Goal: Task Accomplishment & Management: Manage account settings

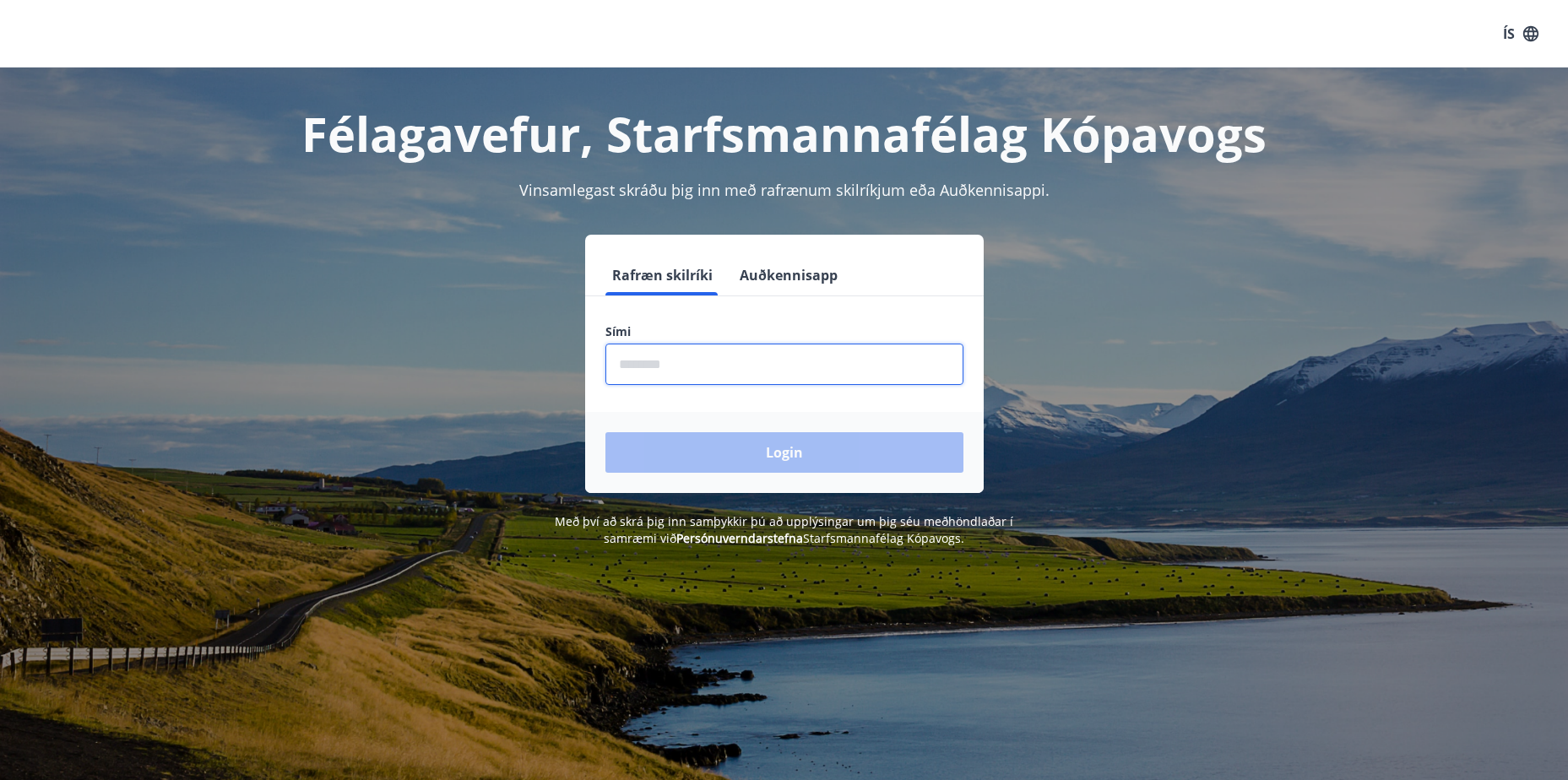
drag, startPoint x: 658, startPoint y: 381, endPoint x: 656, endPoint y: 370, distance: 11.2
click at [657, 374] on input "phone" at bounding box center [784, 364] width 358 height 41
type input "********"
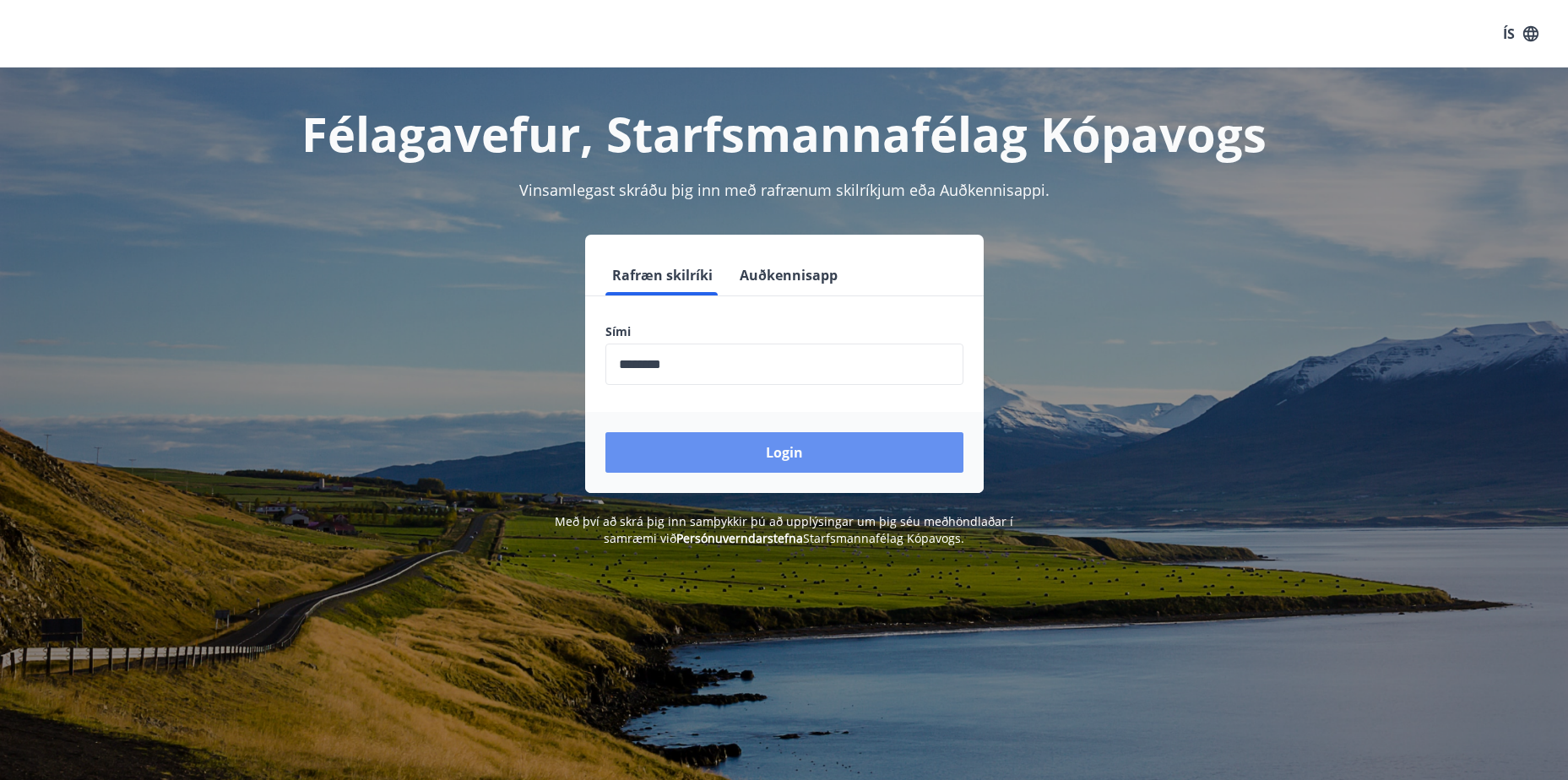
click at [784, 458] on button "Login" at bounding box center [784, 452] width 358 height 41
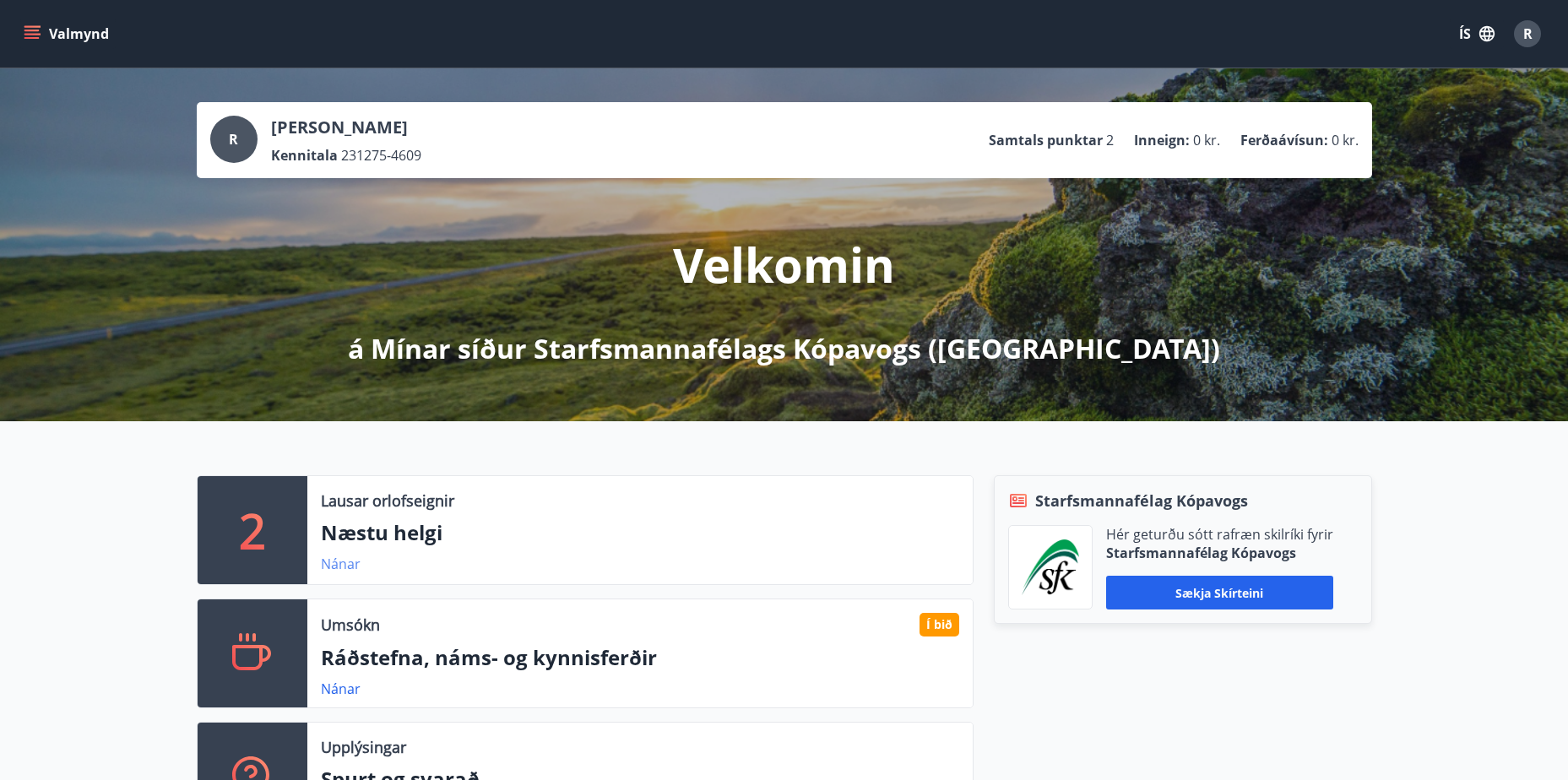
click at [350, 564] on link "Nánar" at bounding box center [341, 564] width 40 height 18
click at [28, 32] on icon "menu" at bounding box center [32, 34] width 17 height 17
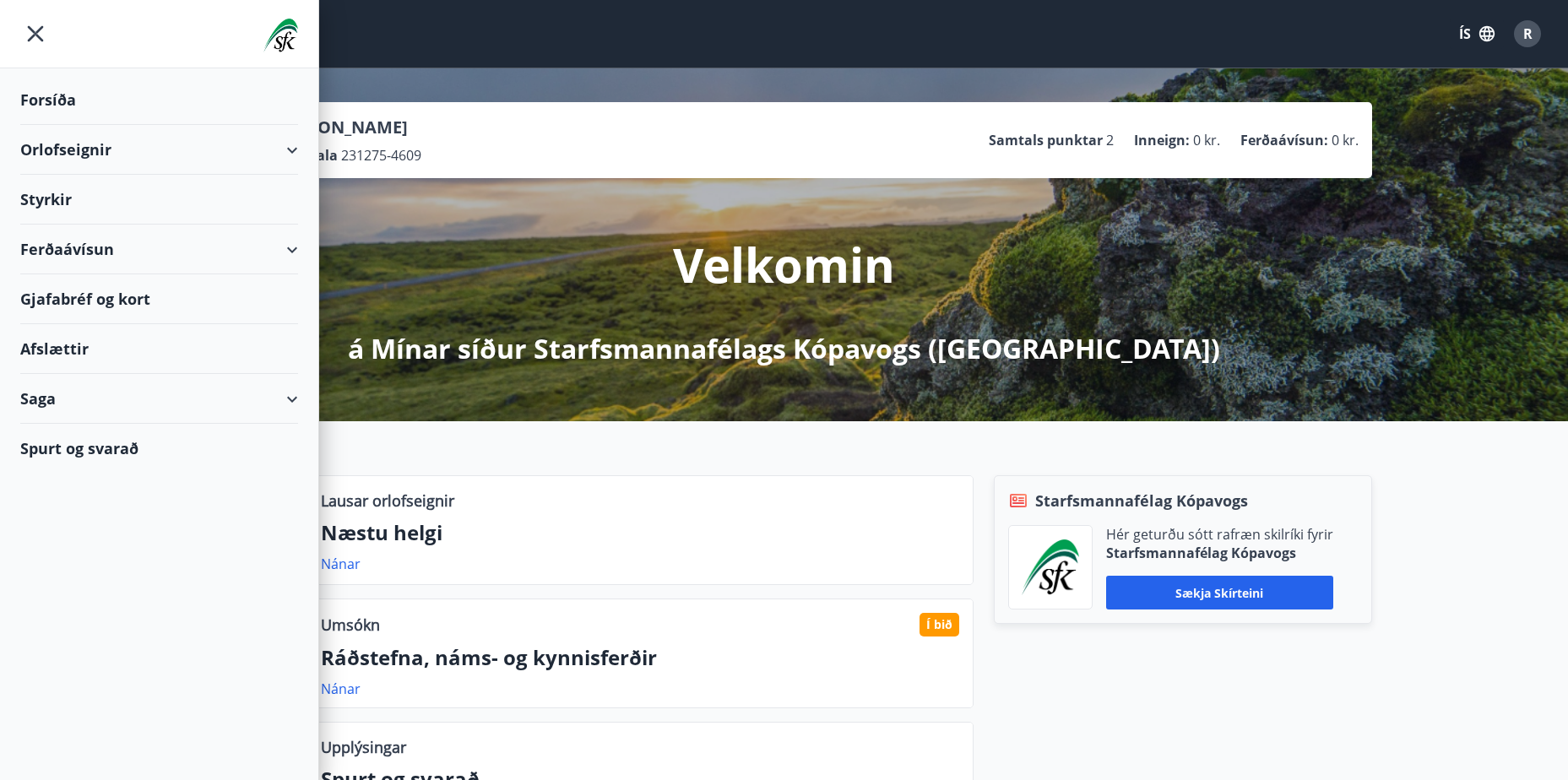
click at [47, 441] on div "Spurt og svarað" at bounding box center [158, 449] width 278 height 49
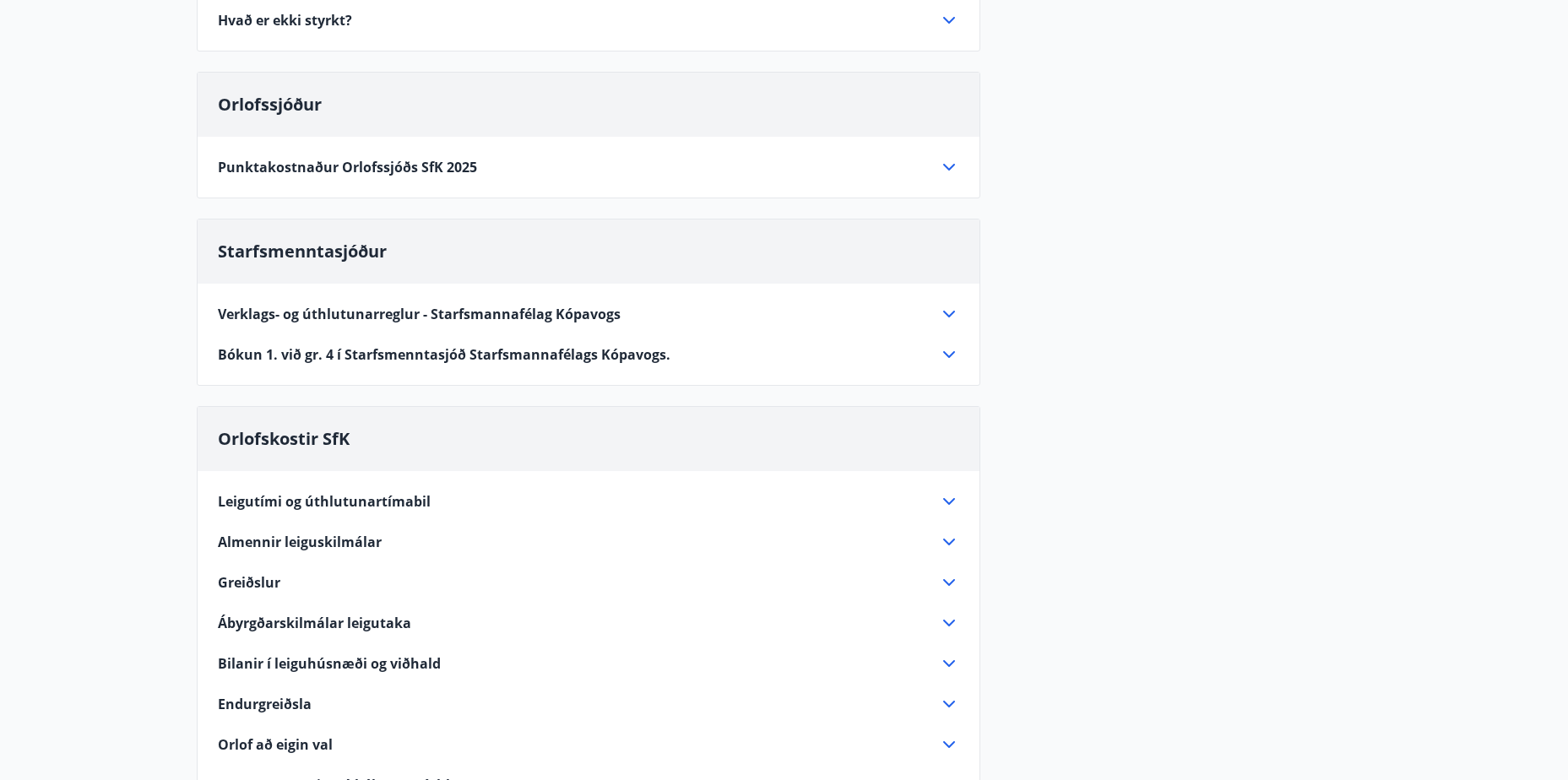
scroll to position [591, 0]
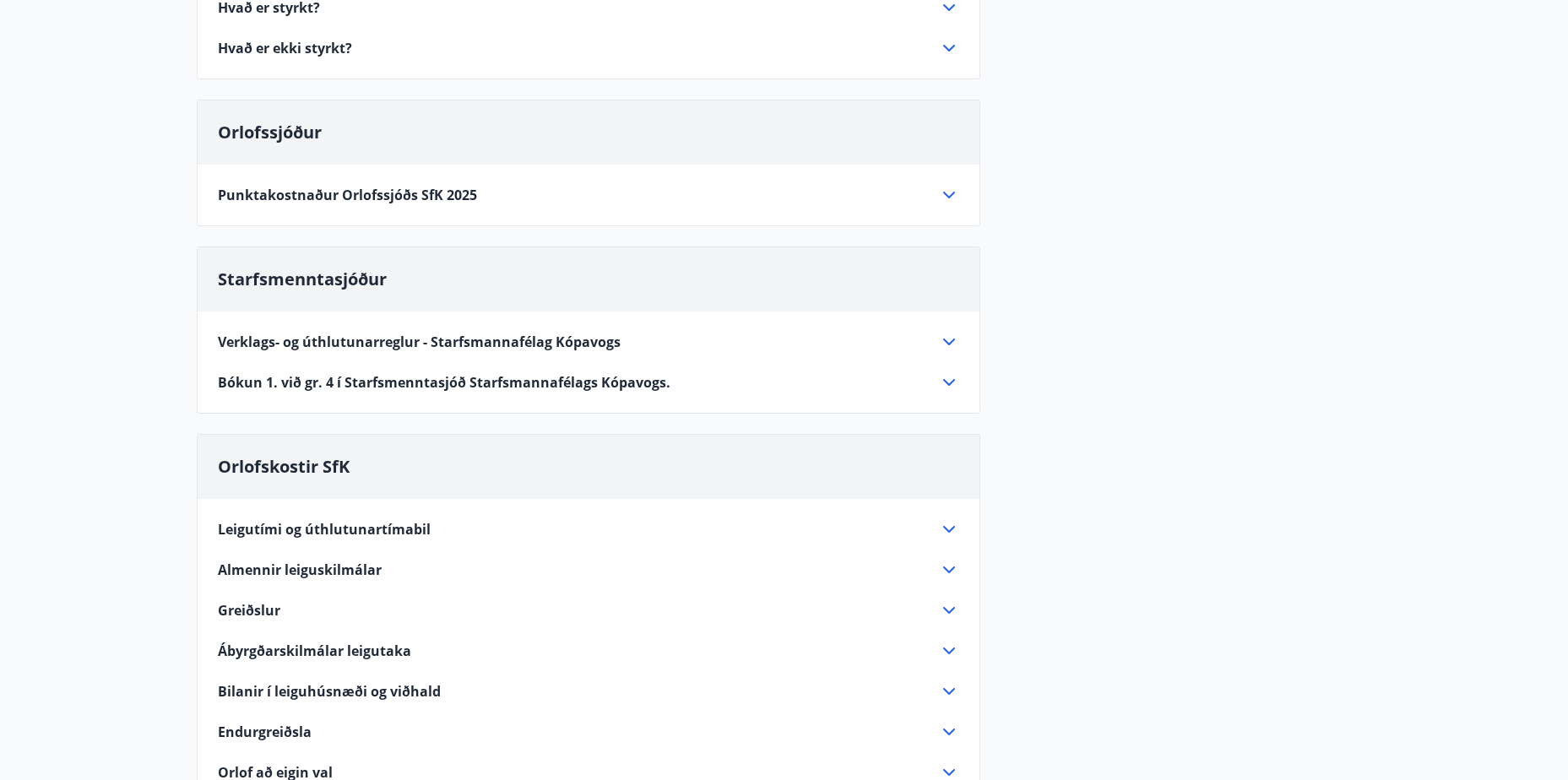
click at [309, 338] on span "Verklags- og úthlutunarreglur - Starfsmannafélag Kópavogs" at bounding box center [419, 342] width 403 height 18
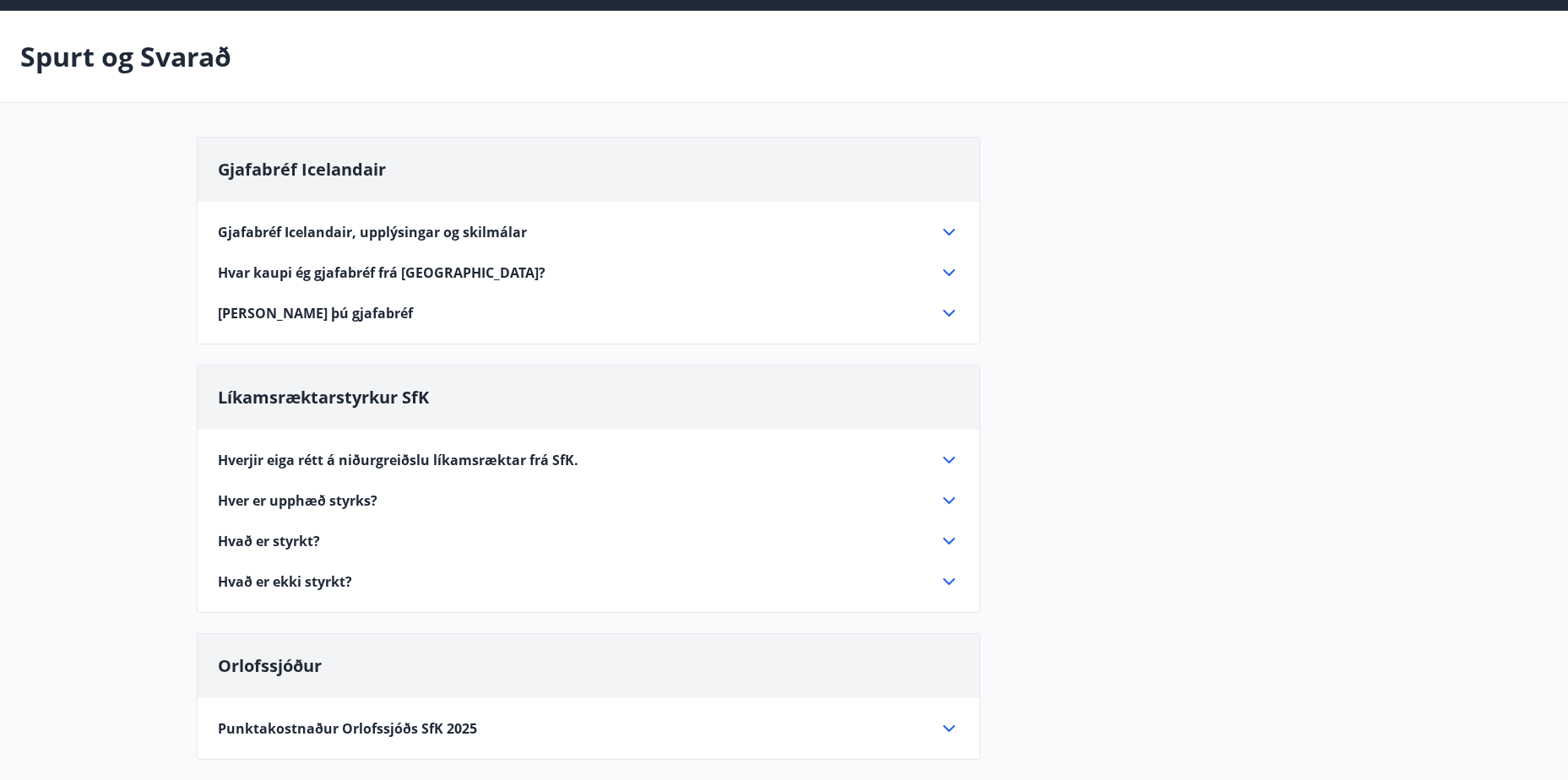
scroll to position [0, 0]
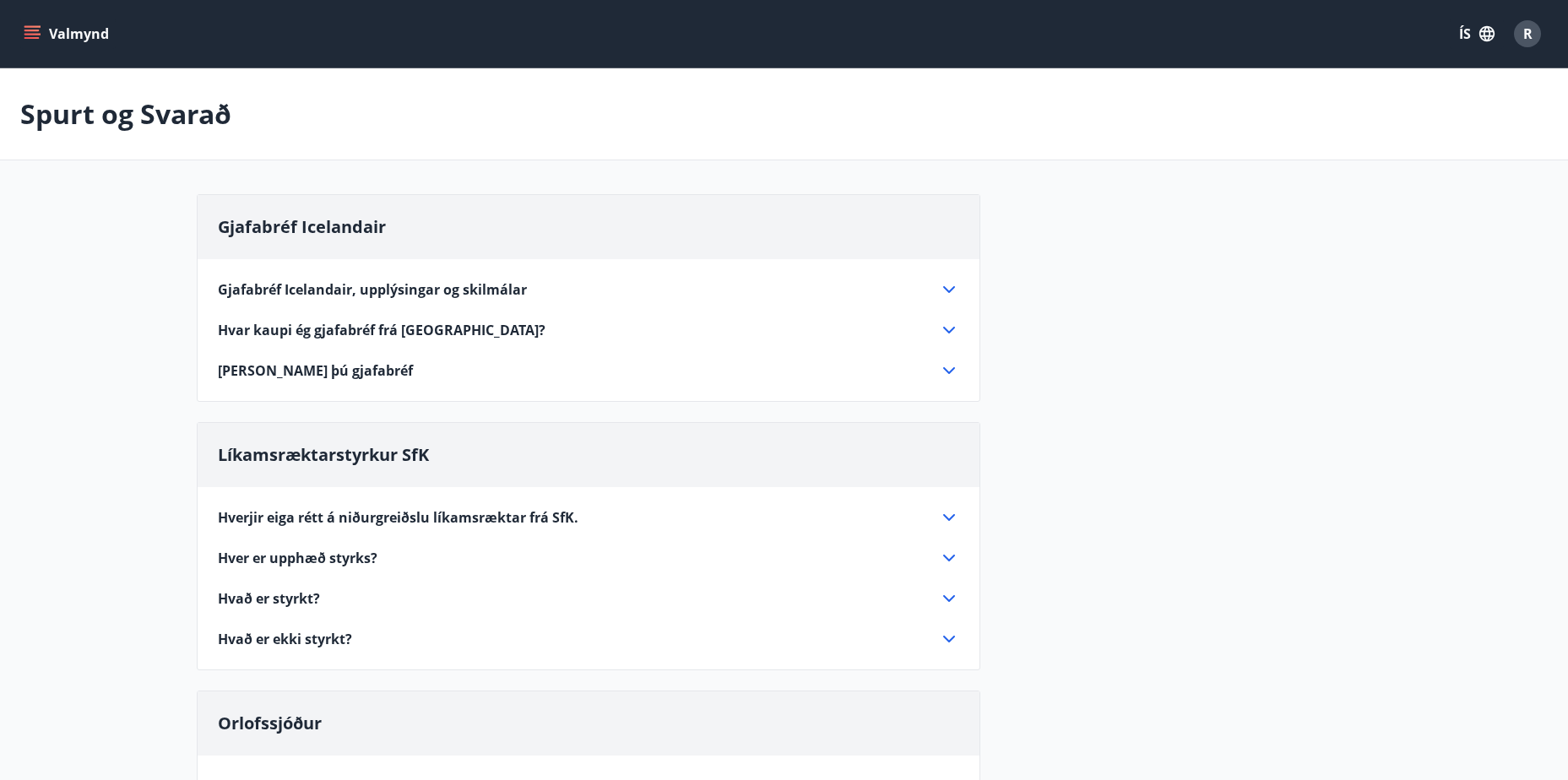
click at [35, 29] on button "Valmynd" at bounding box center [67, 33] width 96 height 30
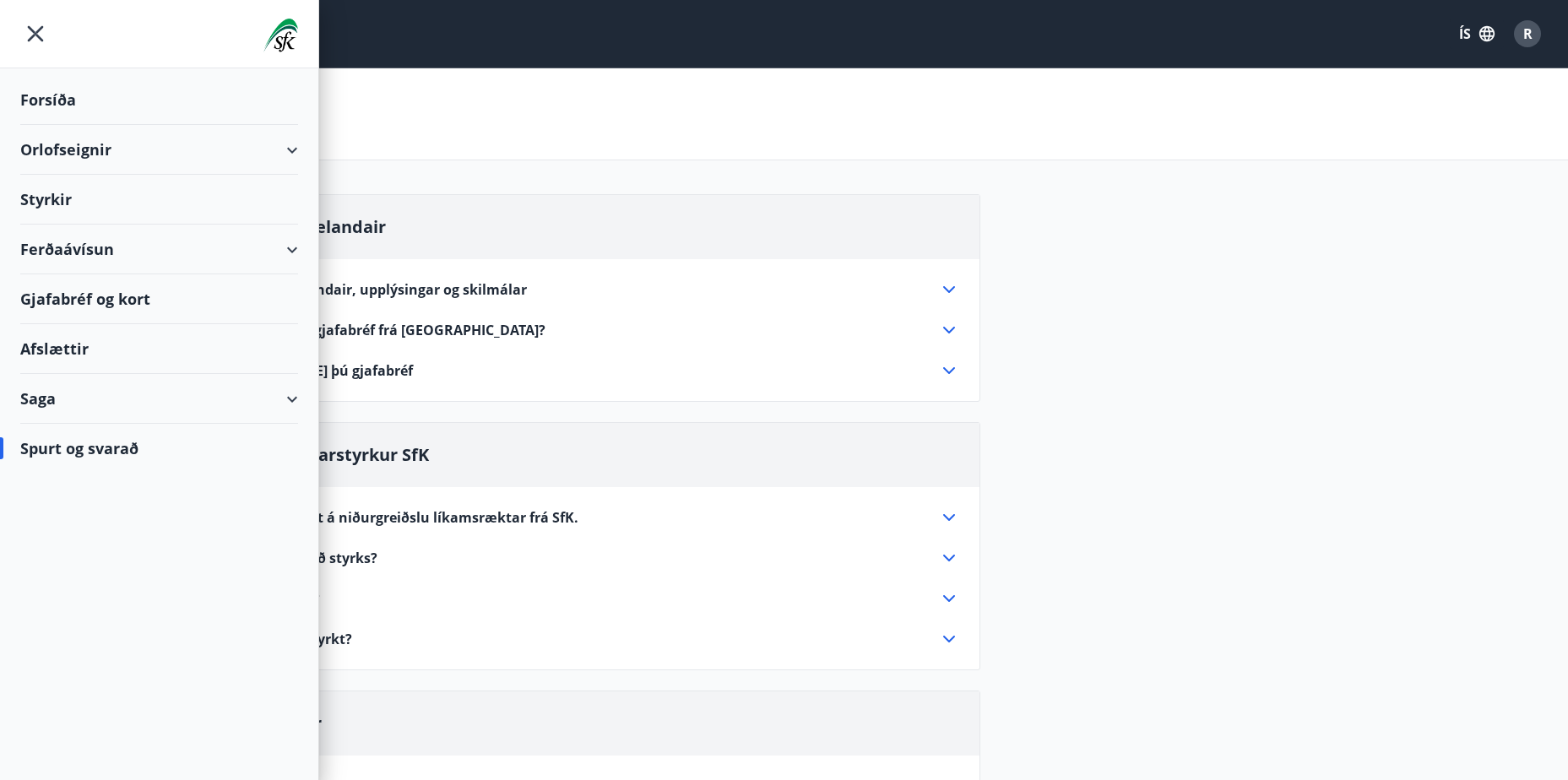
click at [25, 391] on div "Saga" at bounding box center [158, 399] width 278 height 50
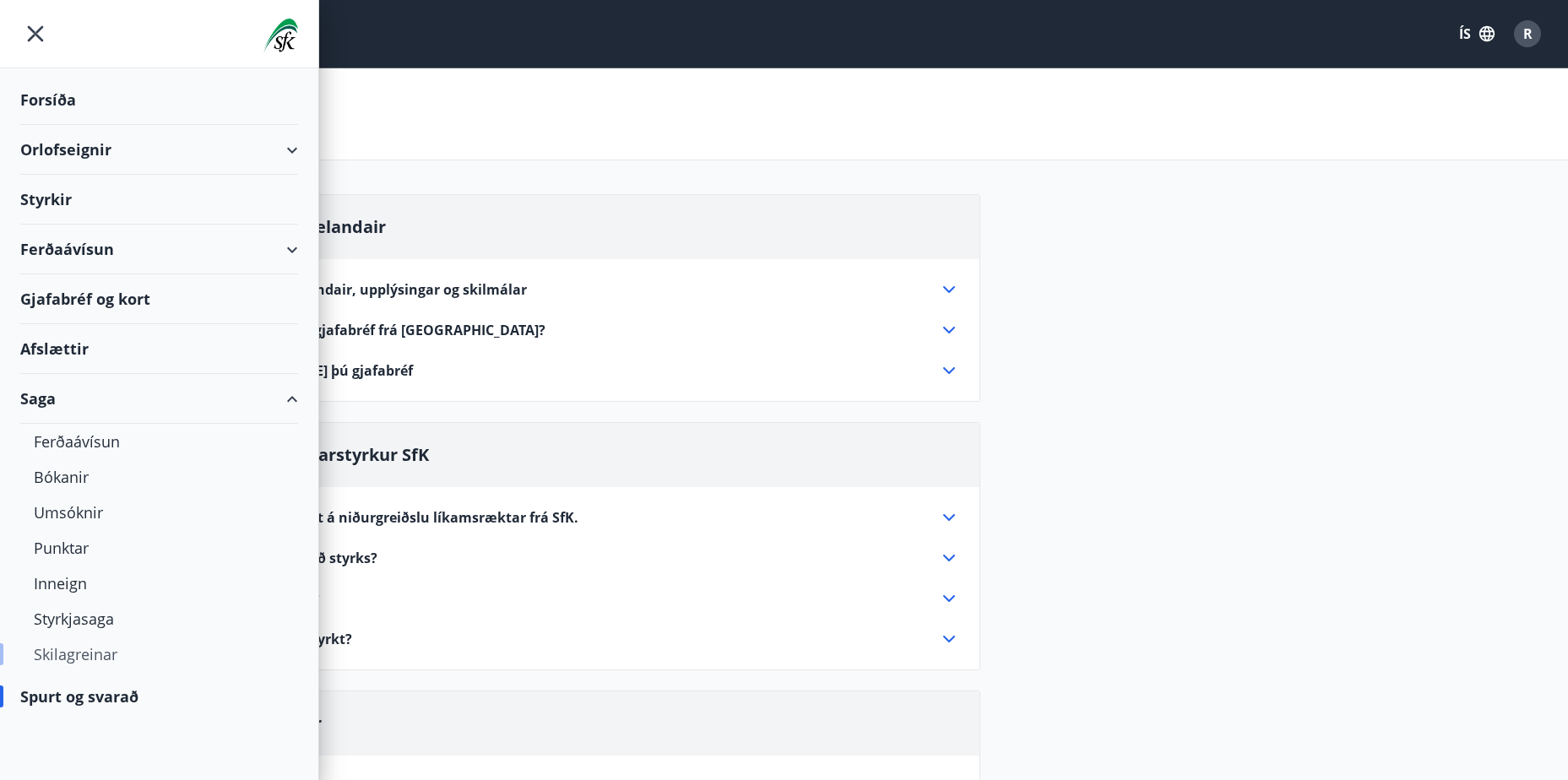
click at [79, 651] on div "Skilagreinar" at bounding box center [159, 654] width 251 height 35
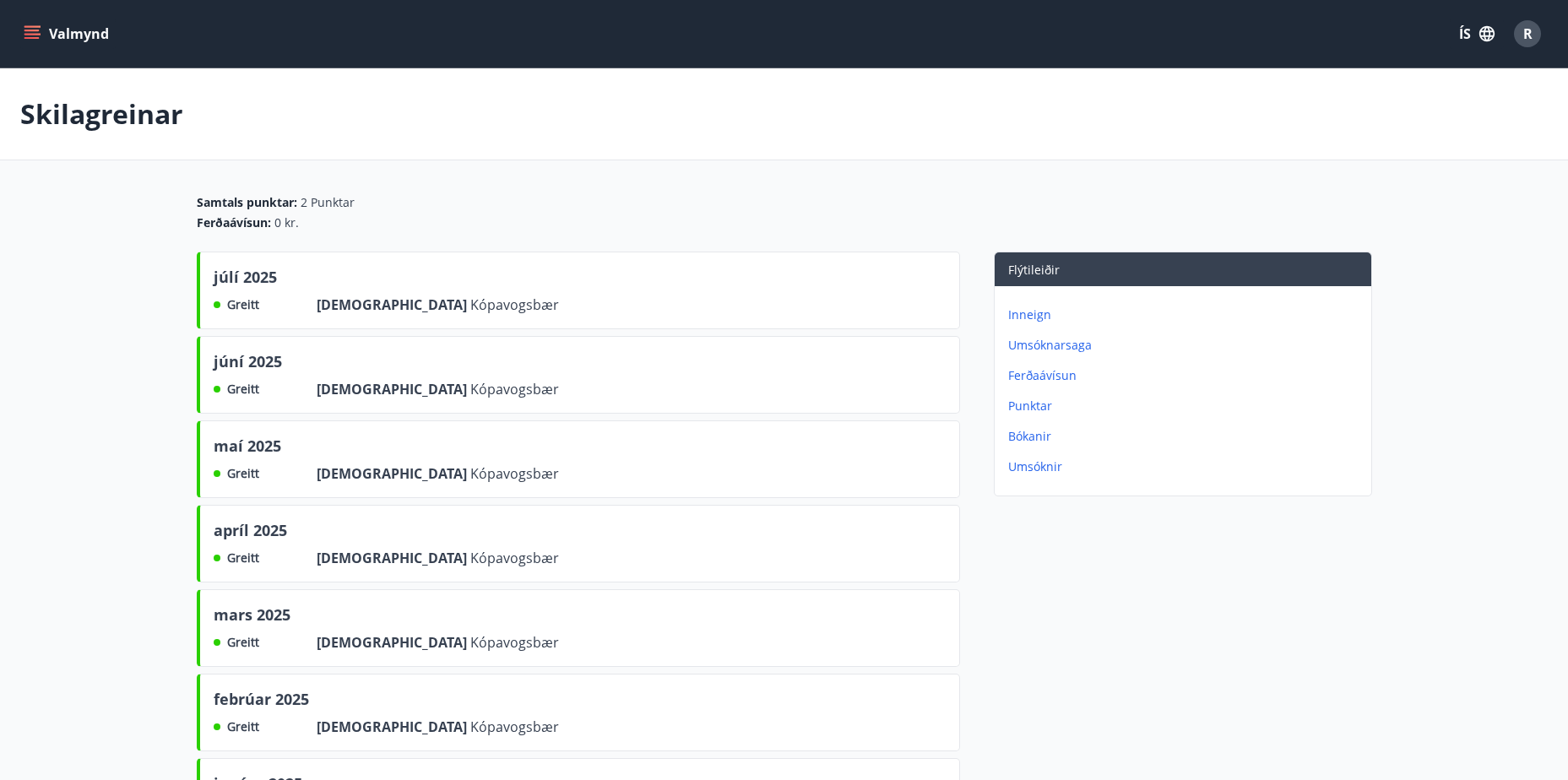
click at [1023, 314] on p "Inneign" at bounding box center [1187, 315] width 357 height 17
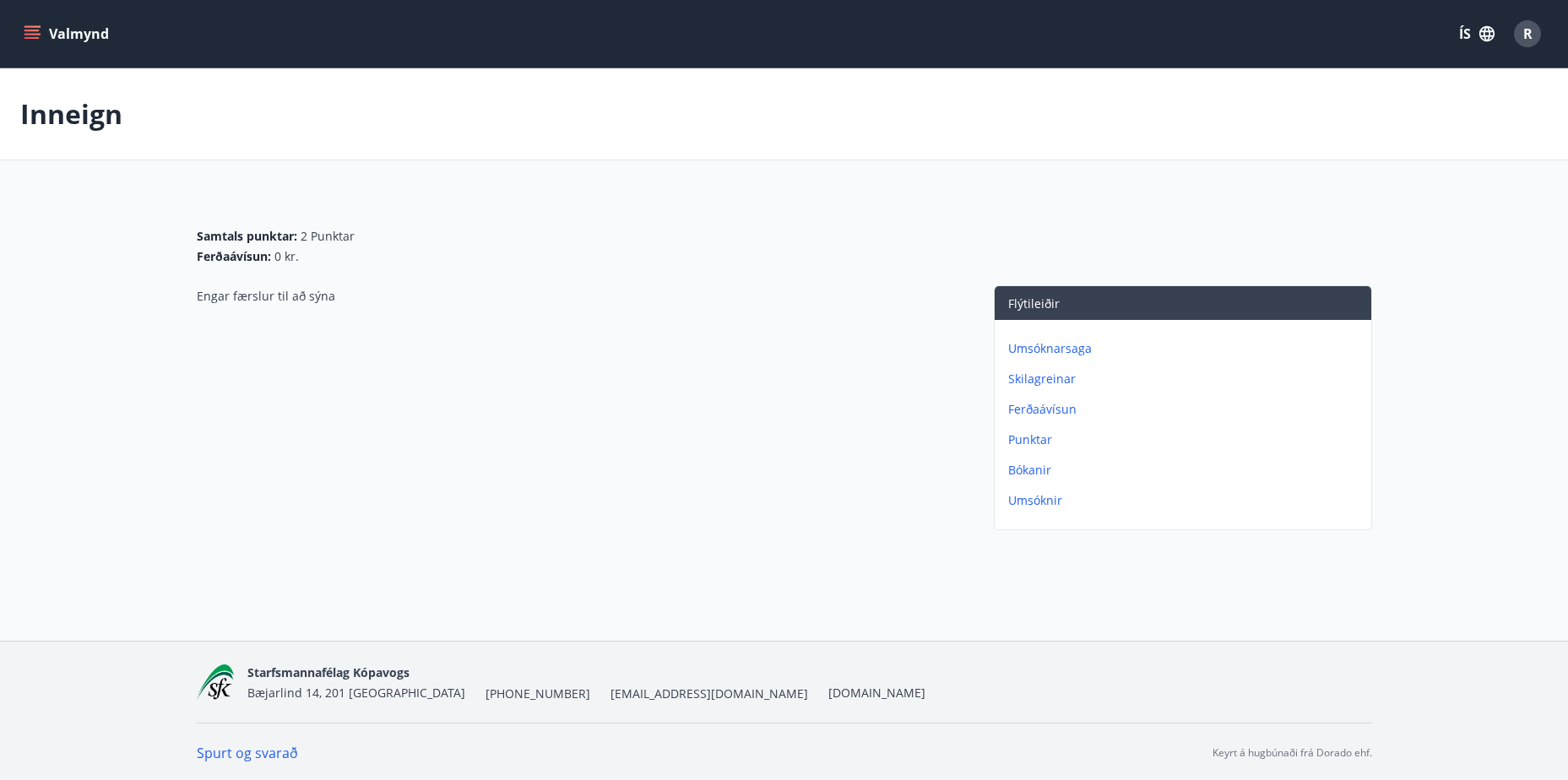
click at [1027, 379] on p "Skilagreinar" at bounding box center [1187, 379] width 357 height 17
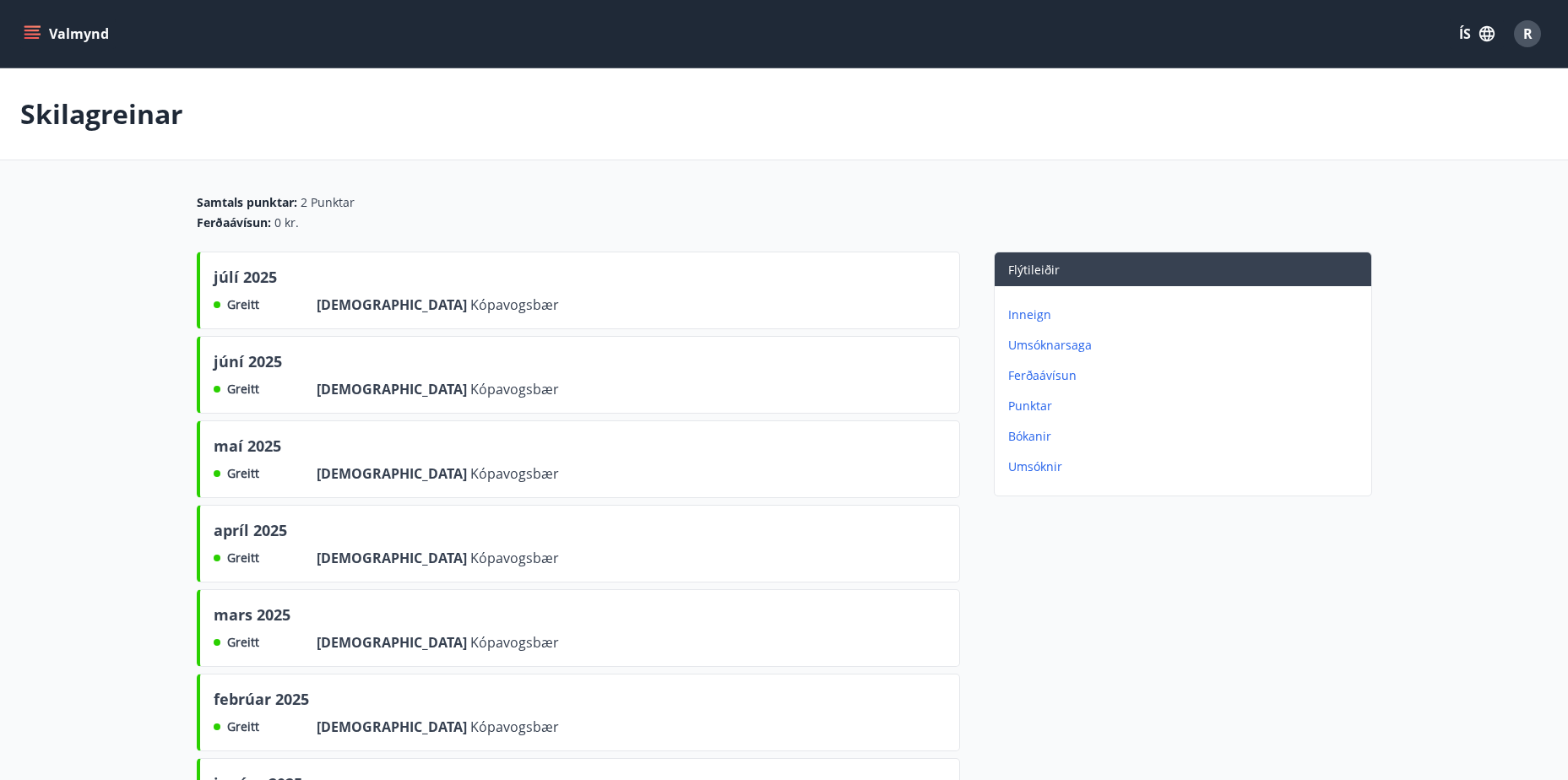
click at [1023, 434] on p "Bókanir" at bounding box center [1187, 436] width 357 height 17
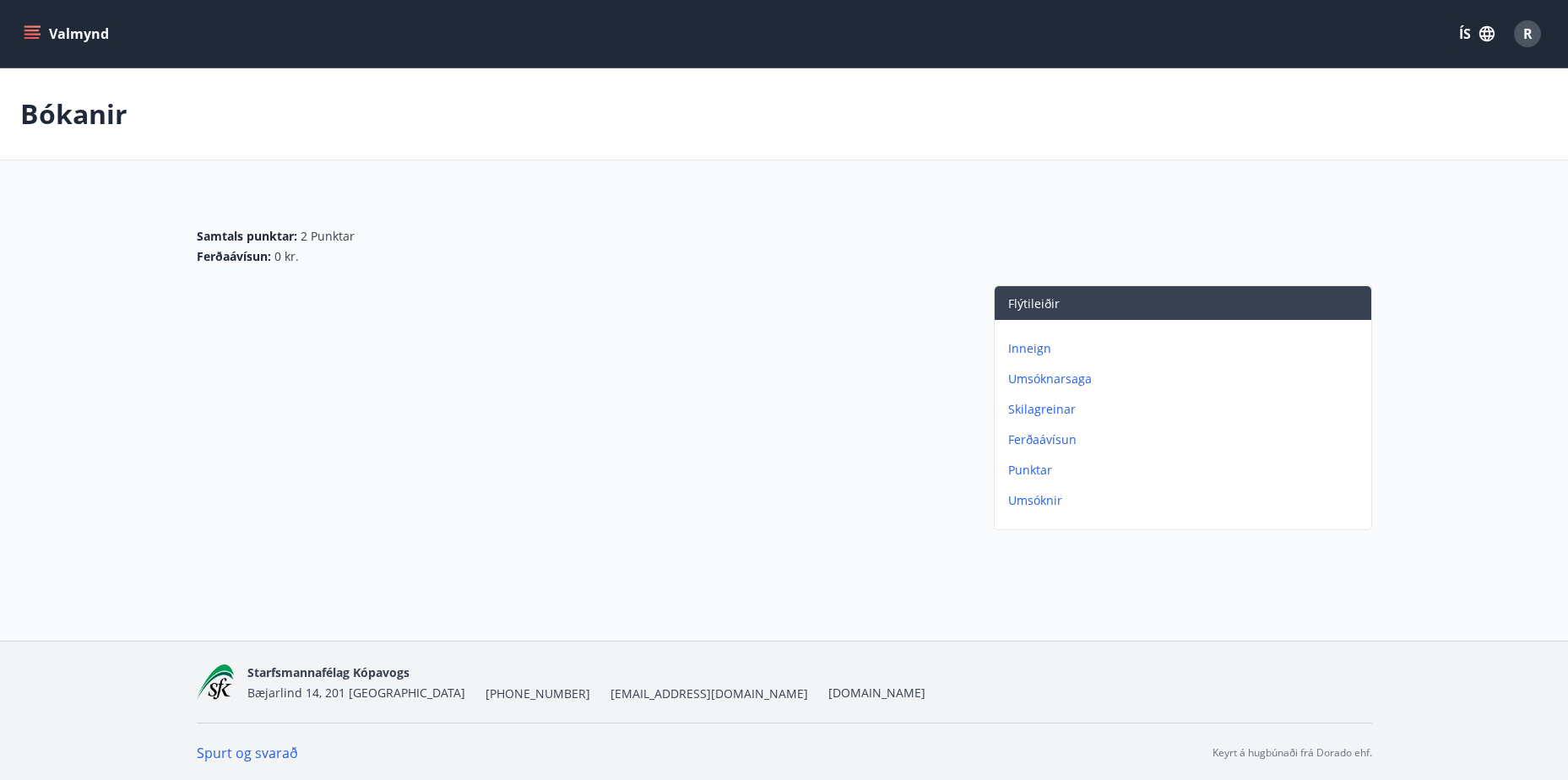
click at [1021, 406] on p "Skilagreinar" at bounding box center [1187, 410] width 357 height 17
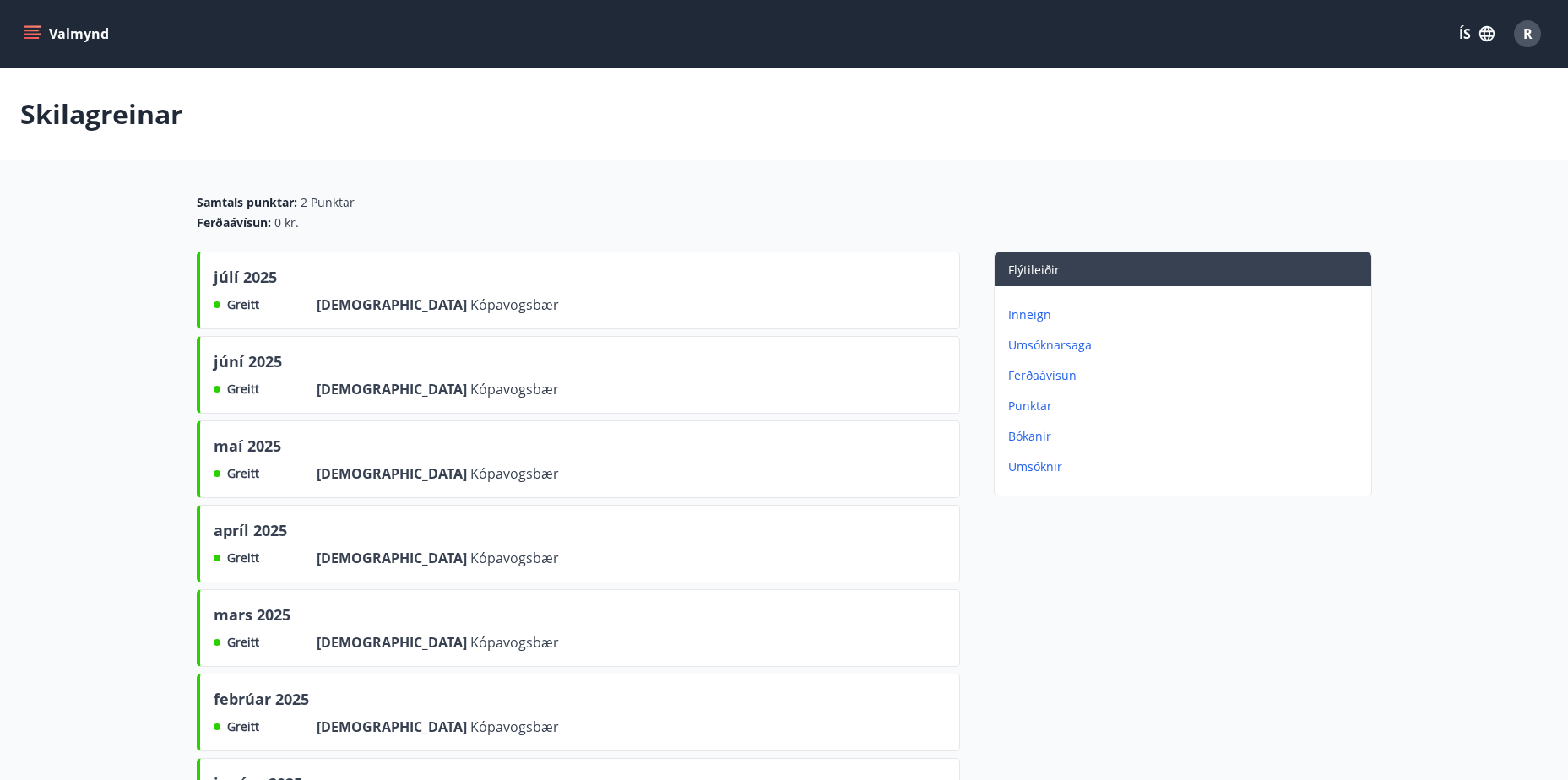
click at [1026, 376] on p "Ferðaávísun" at bounding box center [1187, 376] width 357 height 17
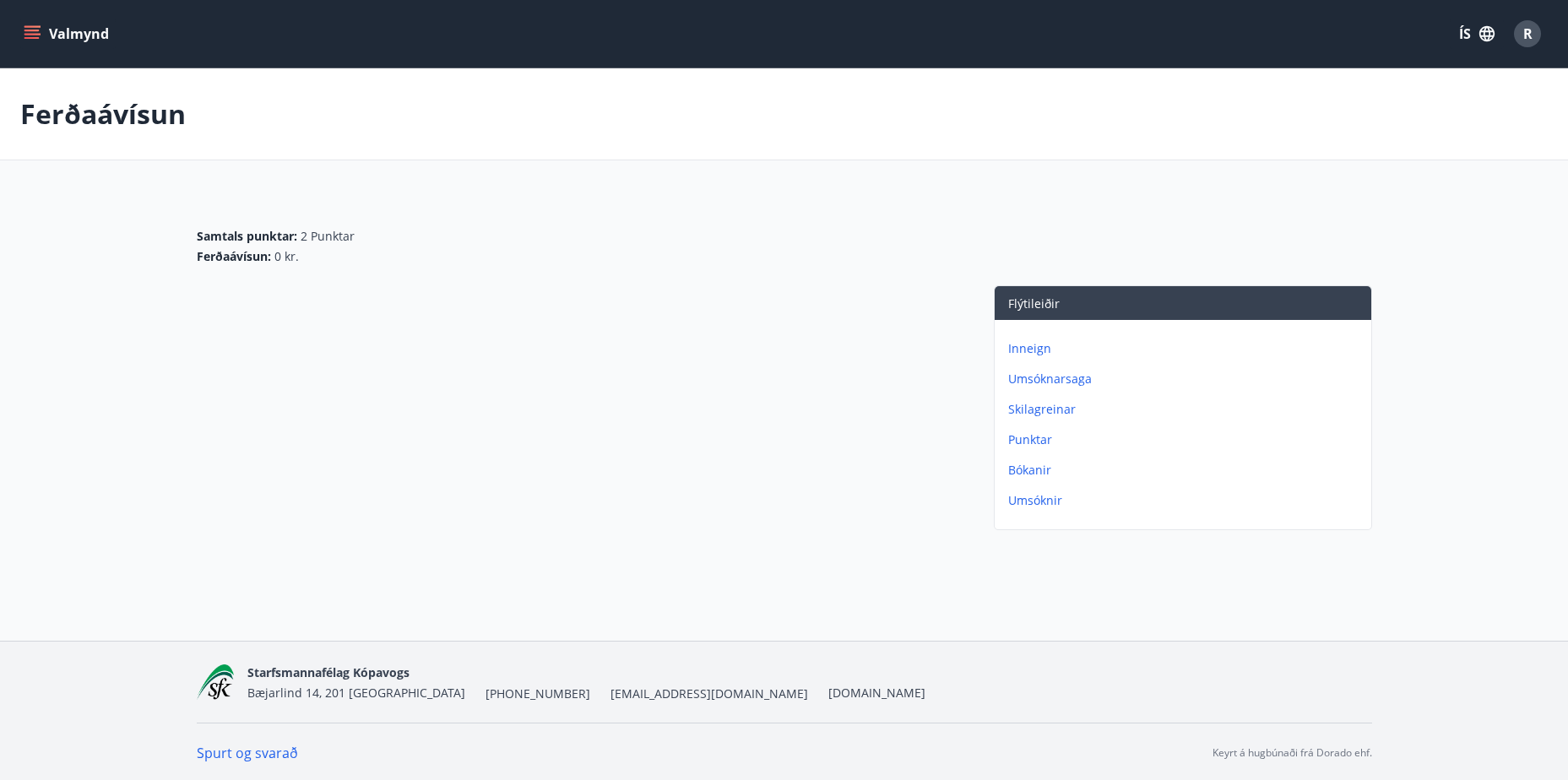
click at [1032, 378] on p "Umsóknarsaga" at bounding box center [1187, 379] width 357 height 17
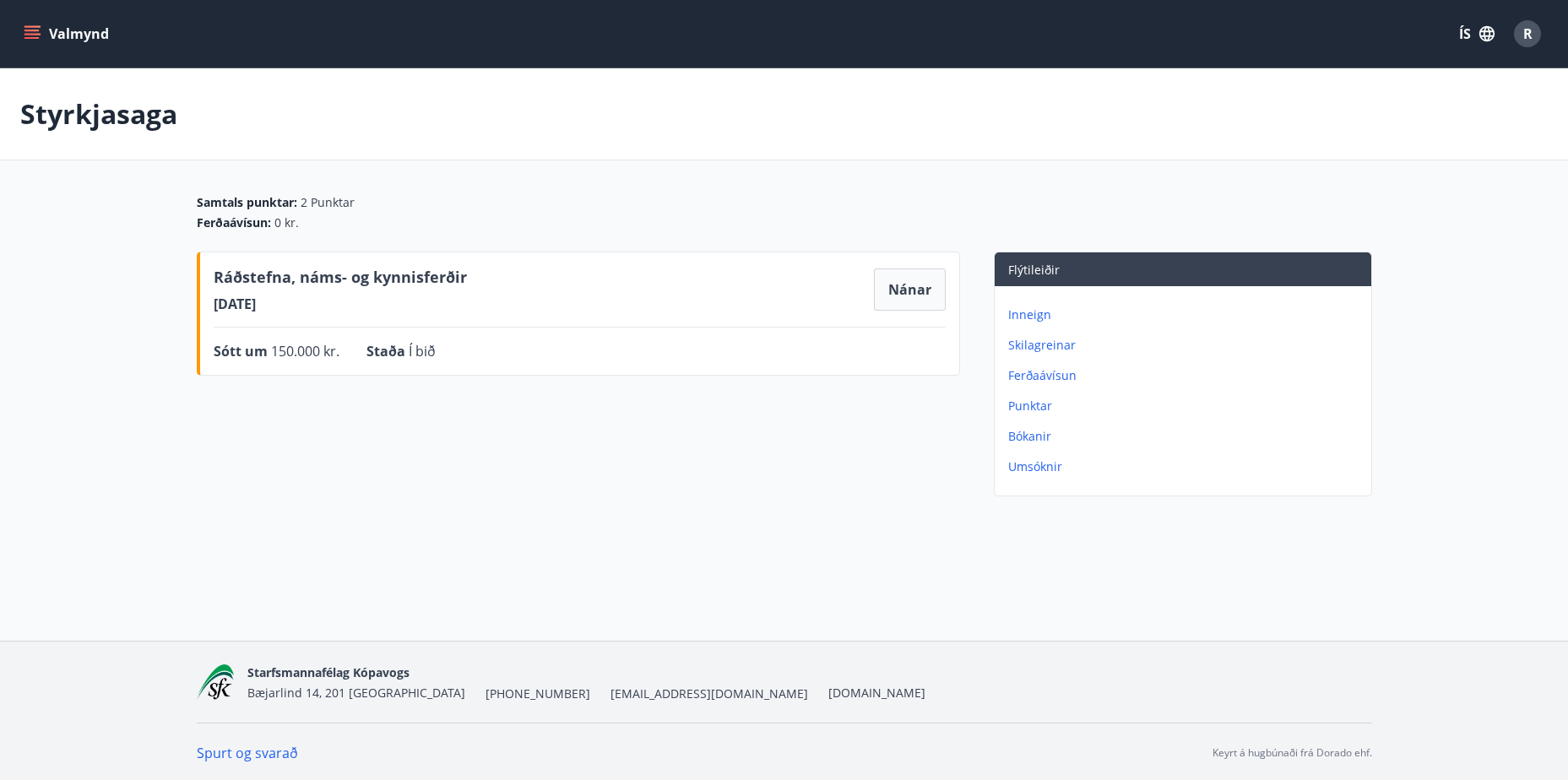
click at [1020, 317] on p "Inneign" at bounding box center [1187, 315] width 357 height 17
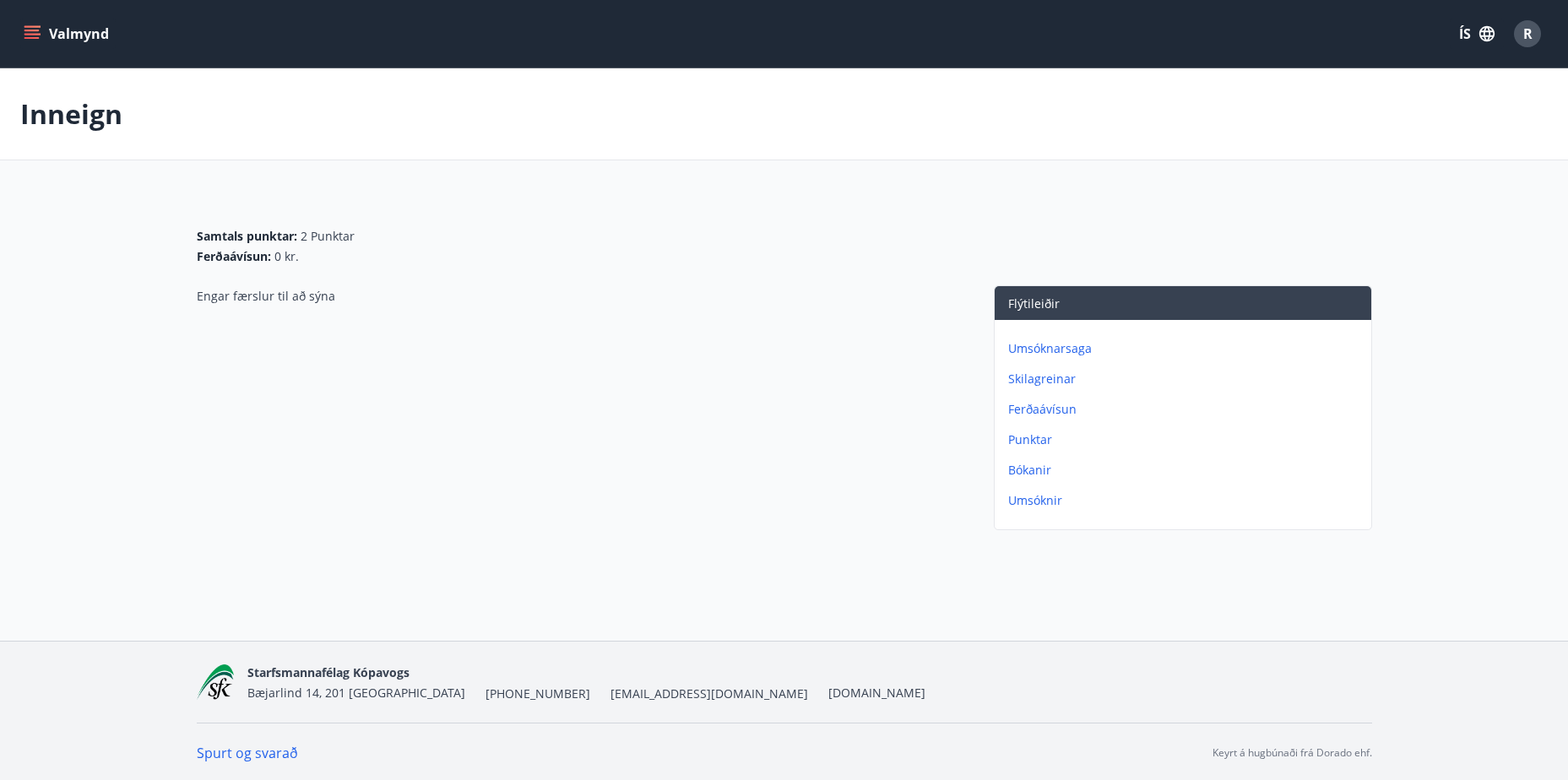
click at [29, 25] on icon "menu" at bounding box center [32, 34] width 17 height 17
click at [364, 232] on div "Samtals punktar : 2 Punktar Ferðaávísun : 0 kr." at bounding box center [784, 247] width 1175 height 37
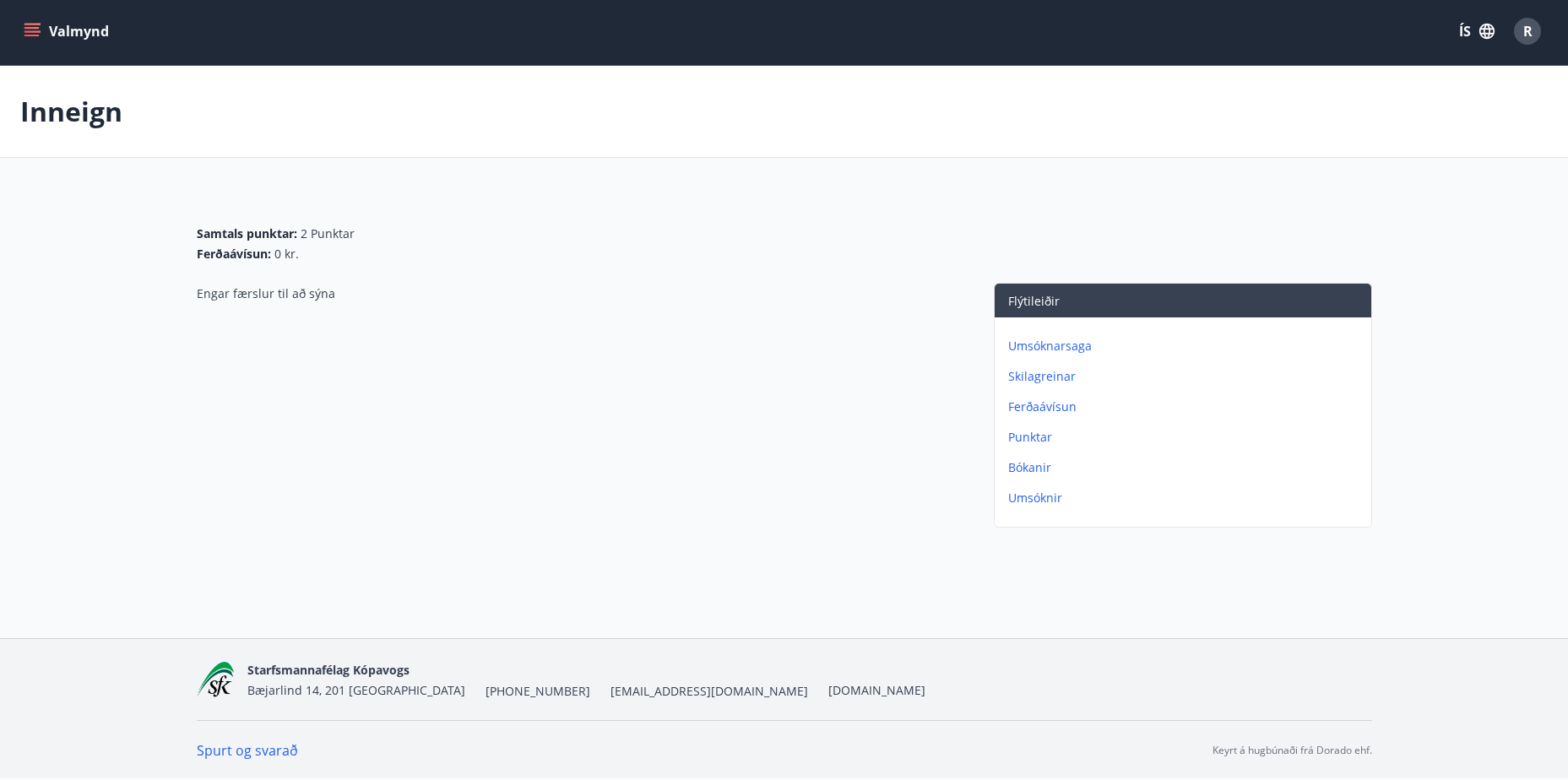
click at [31, 33] on icon "menu" at bounding box center [32, 31] width 17 height 17
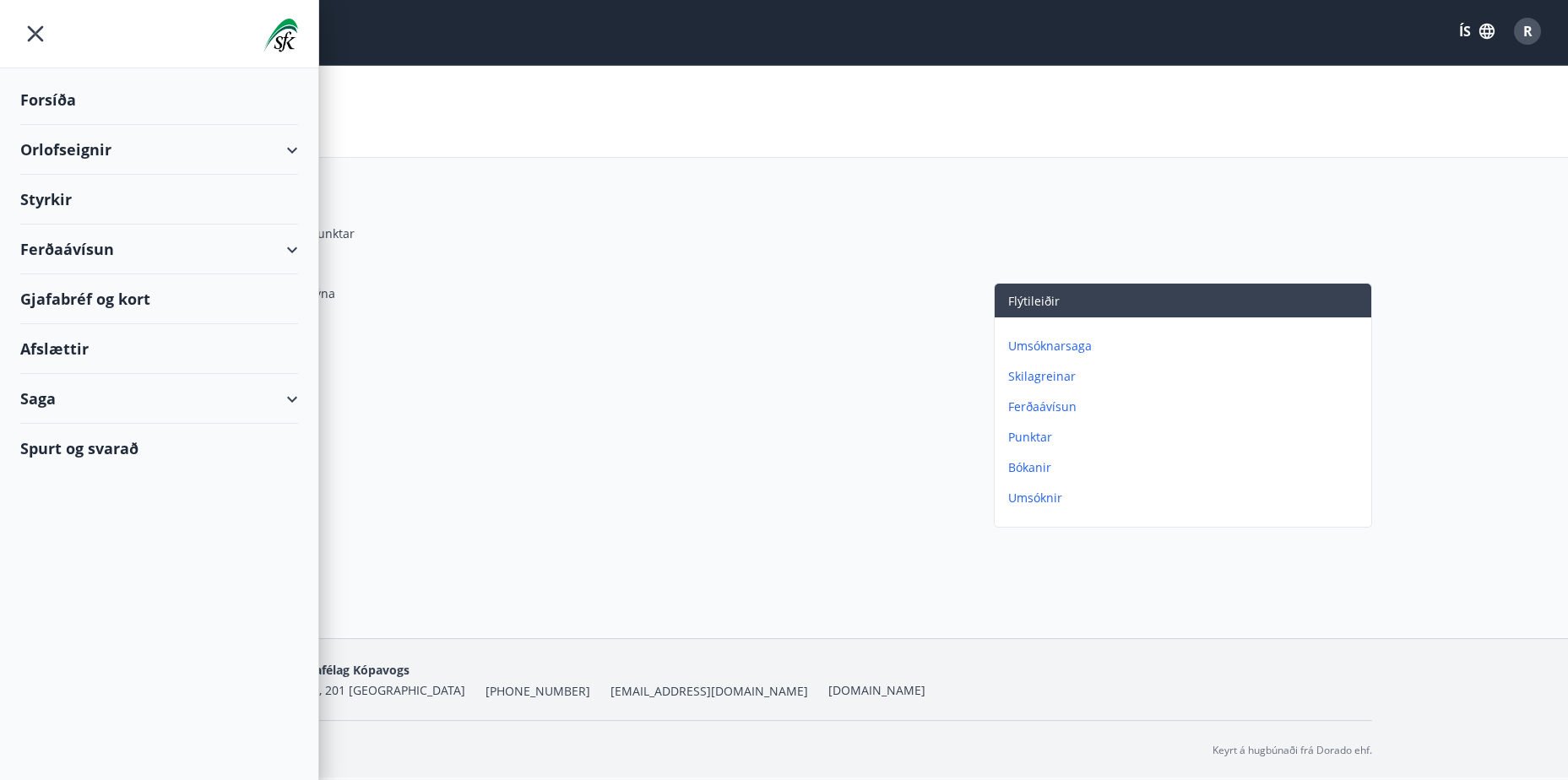
click at [293, 397] on div "Saga" at bounding box center [158, 399] width 278 height 50
click at [69, 625] on div "Styrkjasaga" at bounding box center [159, 619] width 251 height 35
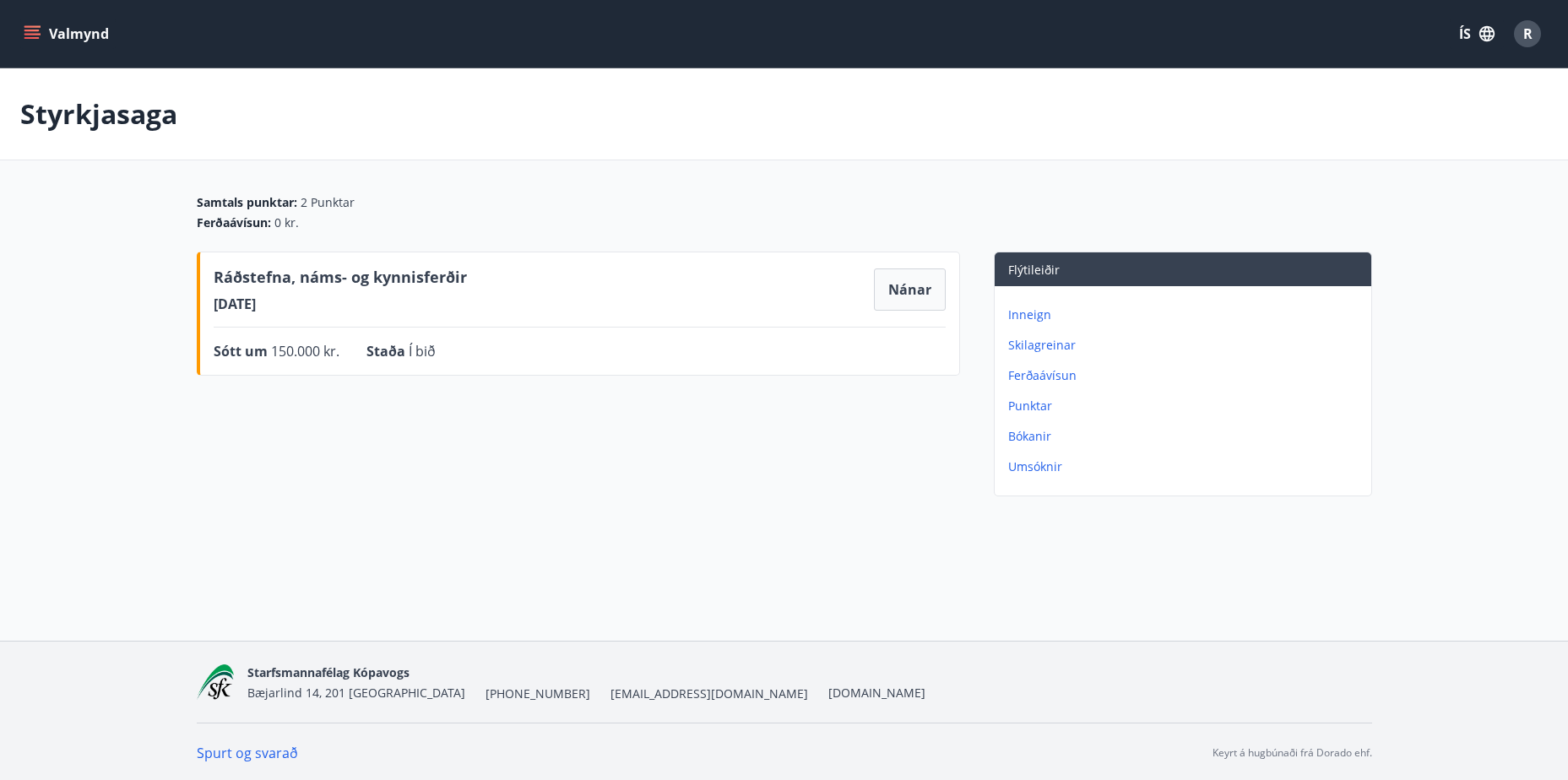
click at [1049, 464] on p "Umsóknir" at bounding box center [1187, 467] width 357 height 17
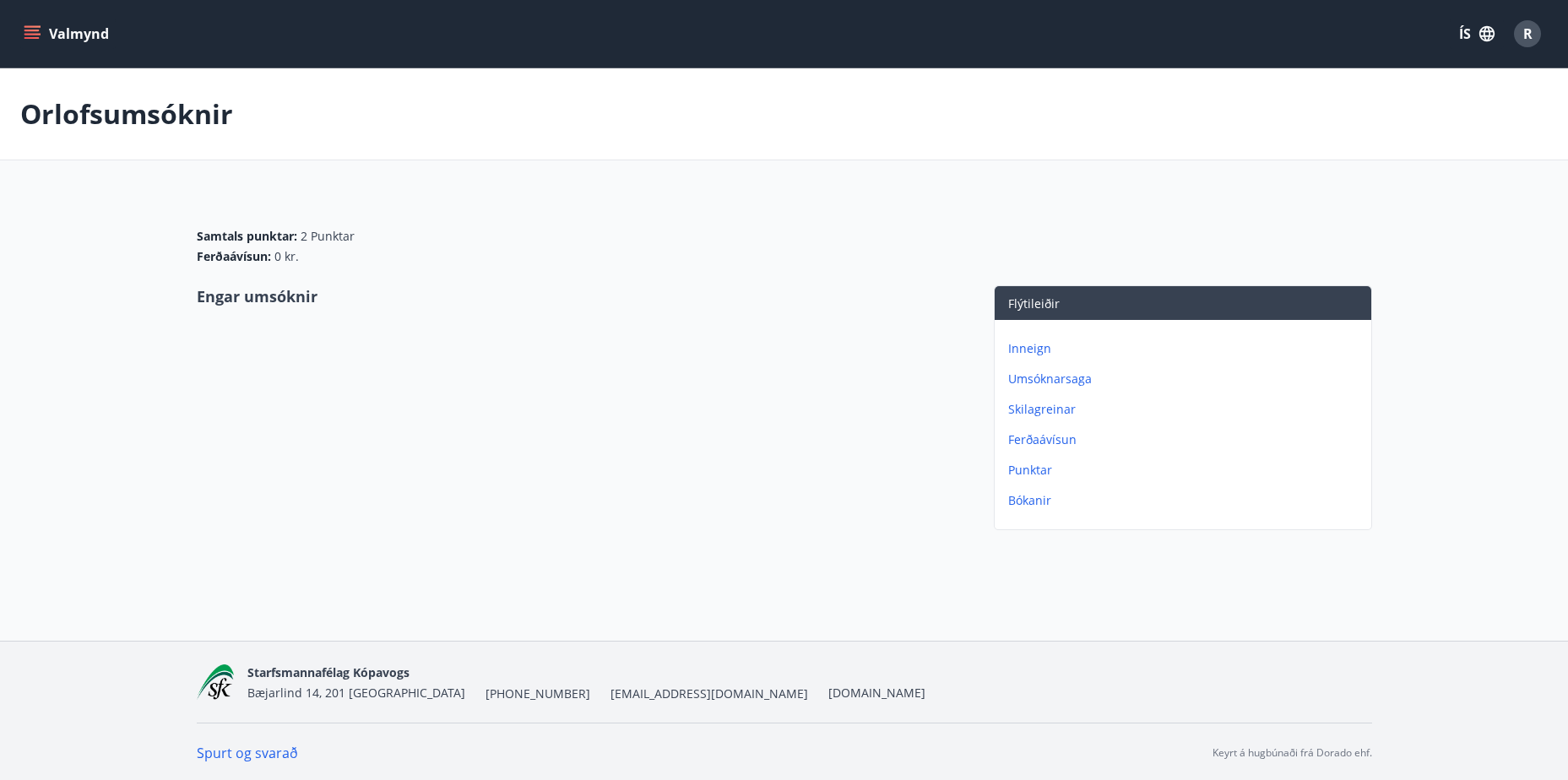
click at [1046, 462] on p "Punktar" at bounding box center [1187, 470] width 357 height 17
click at [1057, 434] on p "Ferðaávísun" at bounding box center [1187, 440] width 357 height 17
click at [28, 37] on icon "menu" at bounding box center [32, 38] width 15 height 2
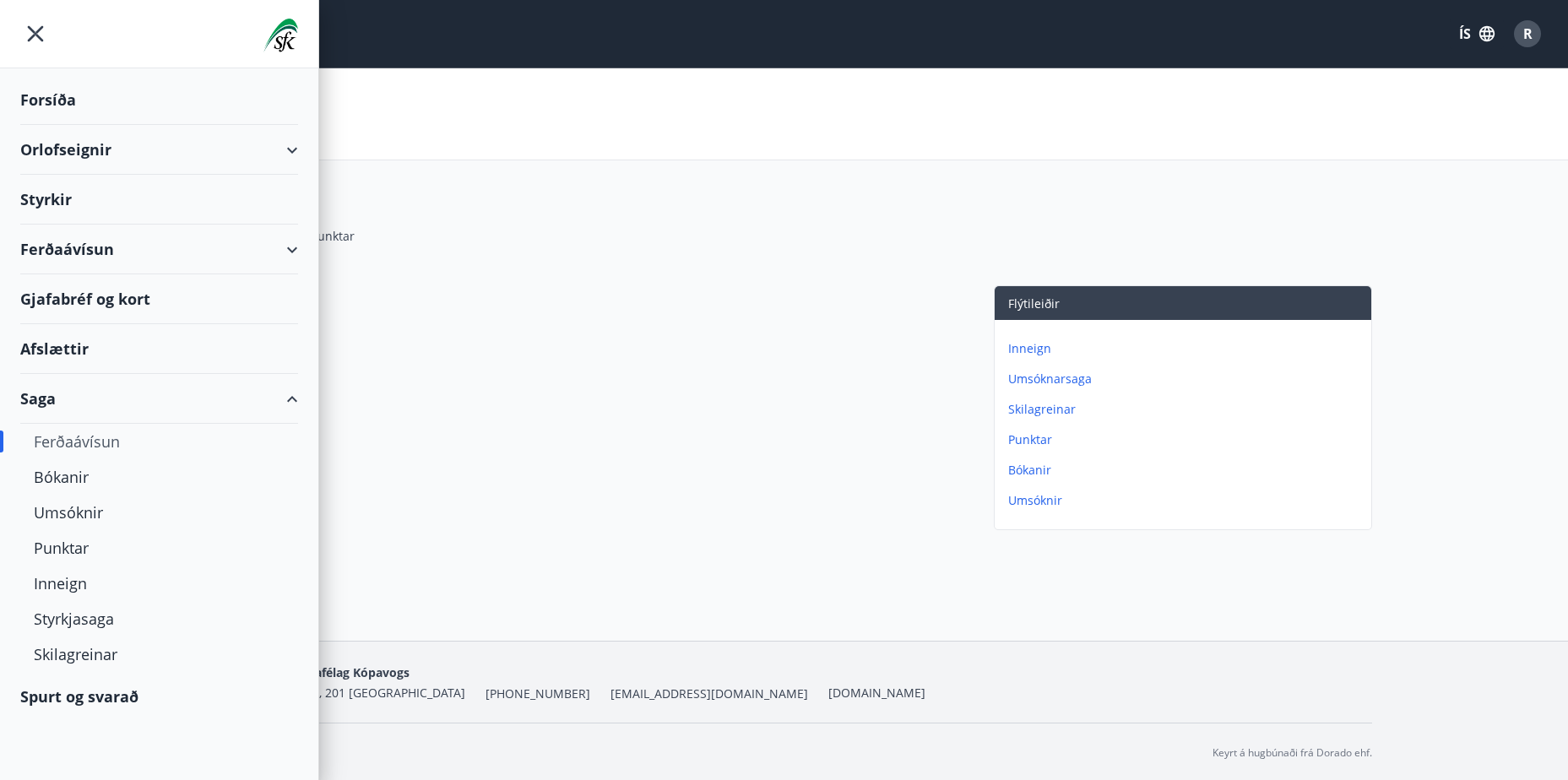
click at [88, 250] on div "Ferðaávísun" at bounding box center [158, 249] width 278 height 50
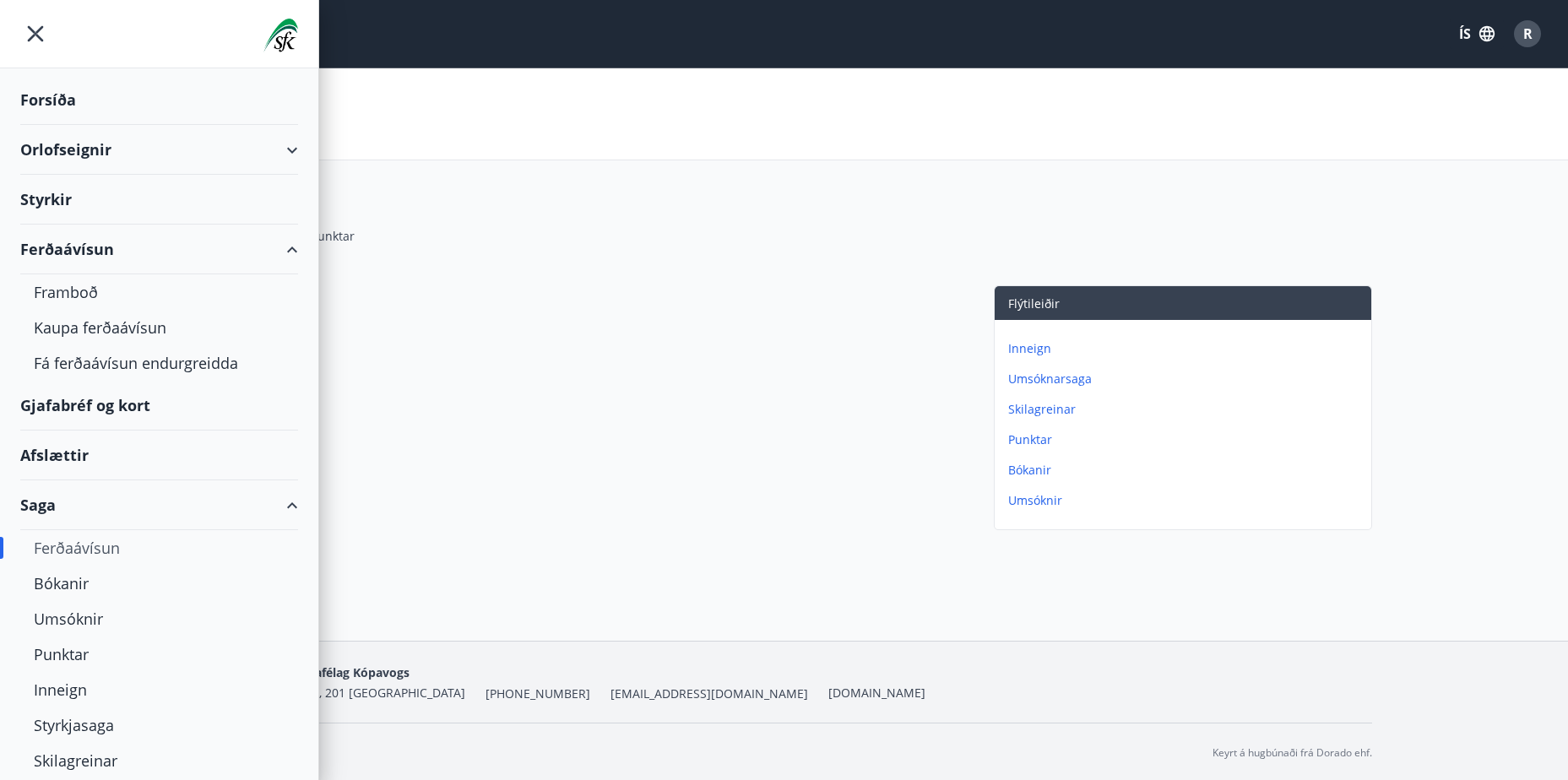
click at [39, 144] on div "Orlofseignir" at bounding box center [158, 149] width 278 height 50
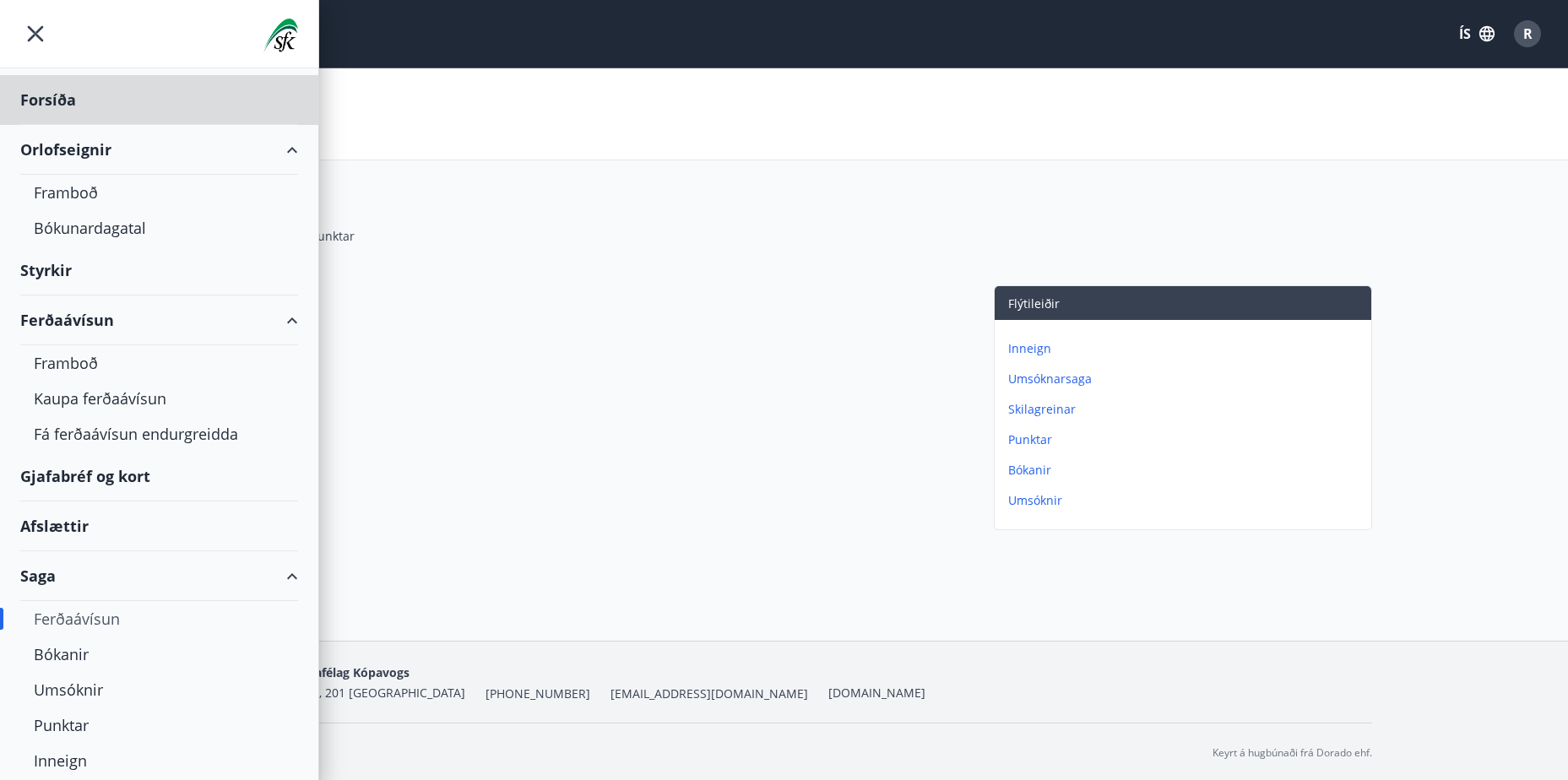
click at [45, 269] on div "Styrkir" at bounding box center [158, 270] width 278 height 50
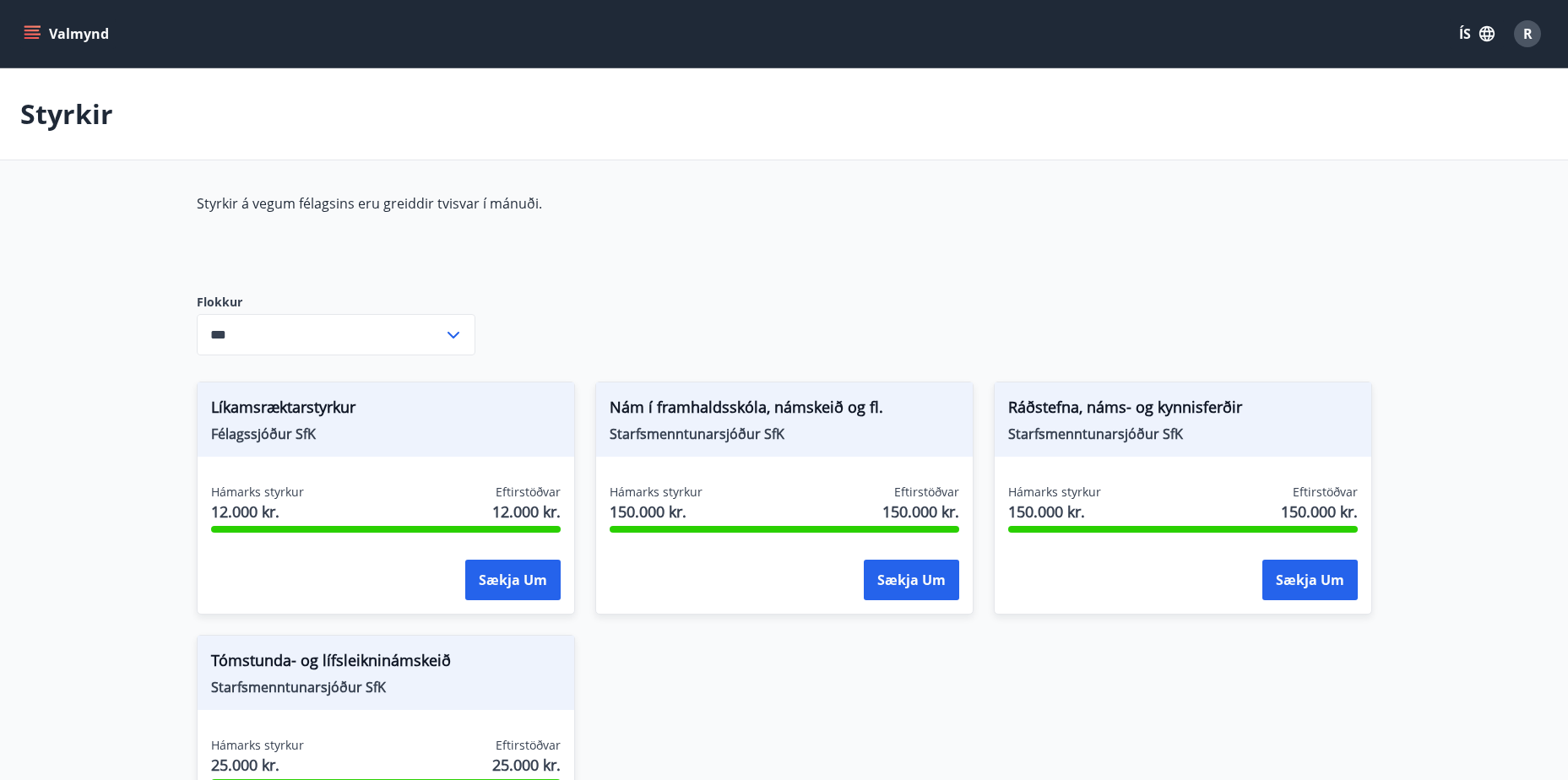
click at [450, 329] on icon at bounding box center [453, 335] width 20 height 20
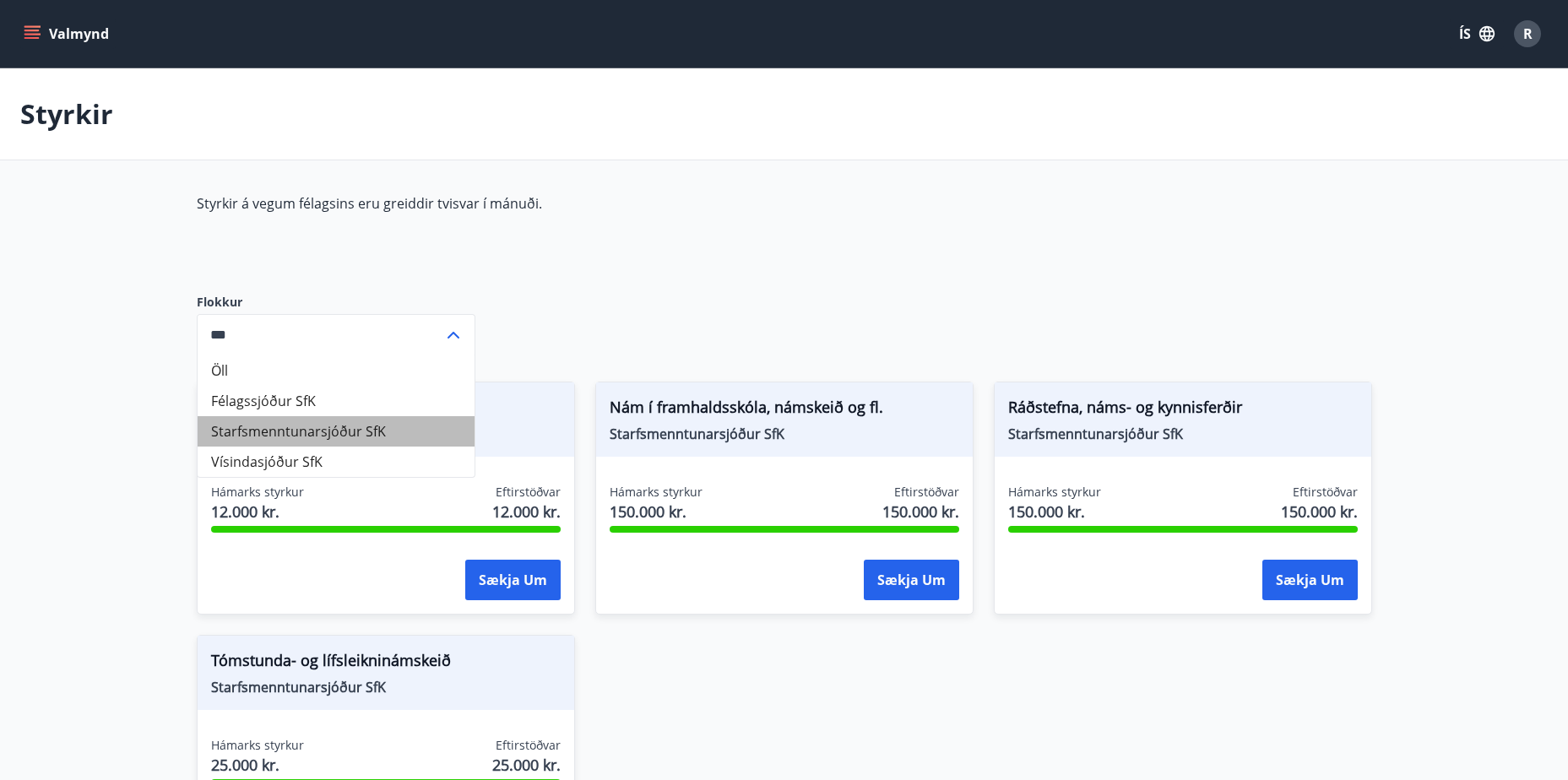
click at [288, 427] on li "Starfsmenntunarsjóður SfK" at bounding box center [336, 431] width 277 height 30
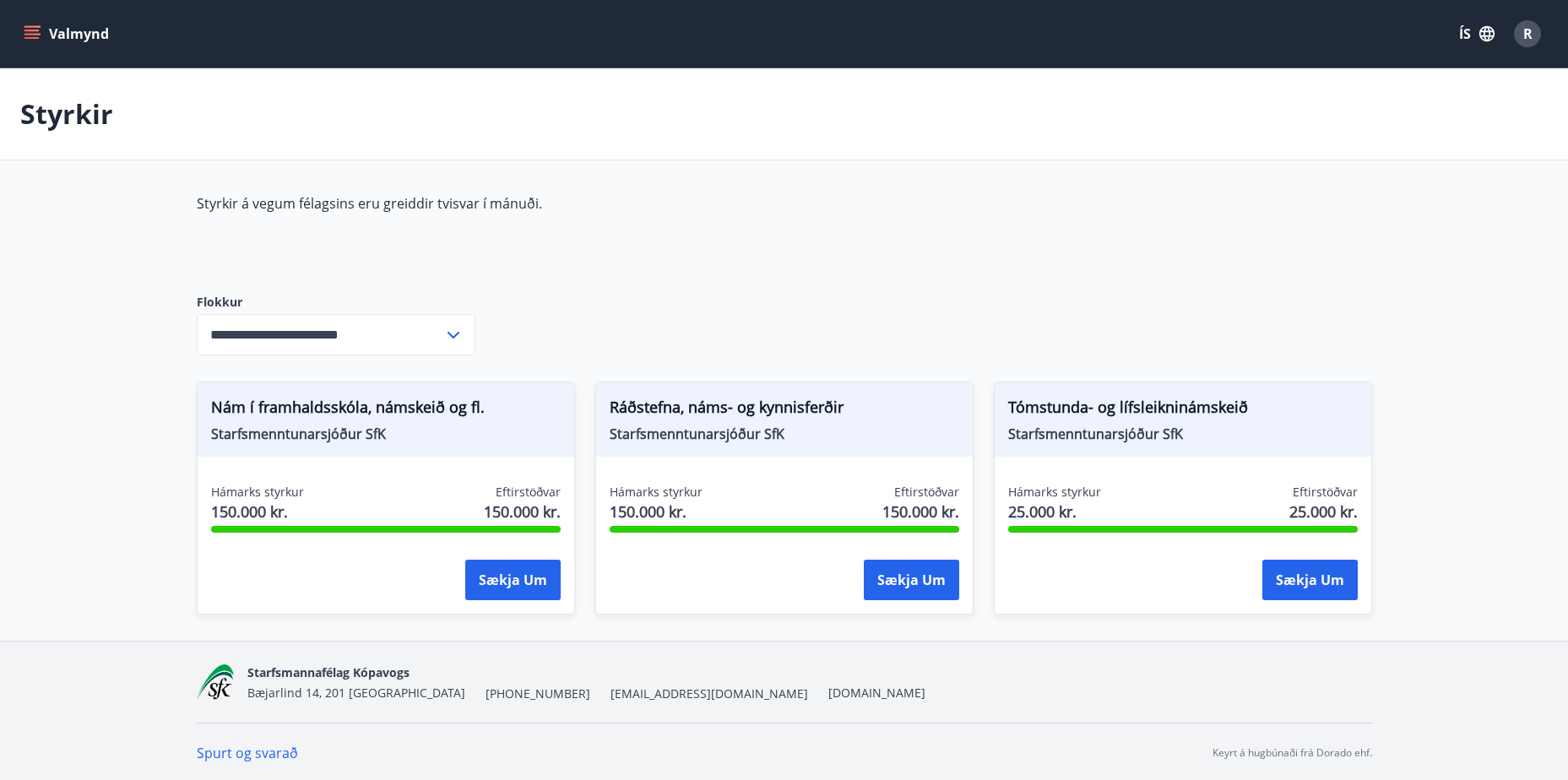
click at [450, 332] on icon at bounding box center [453, 335] width 20 height 20
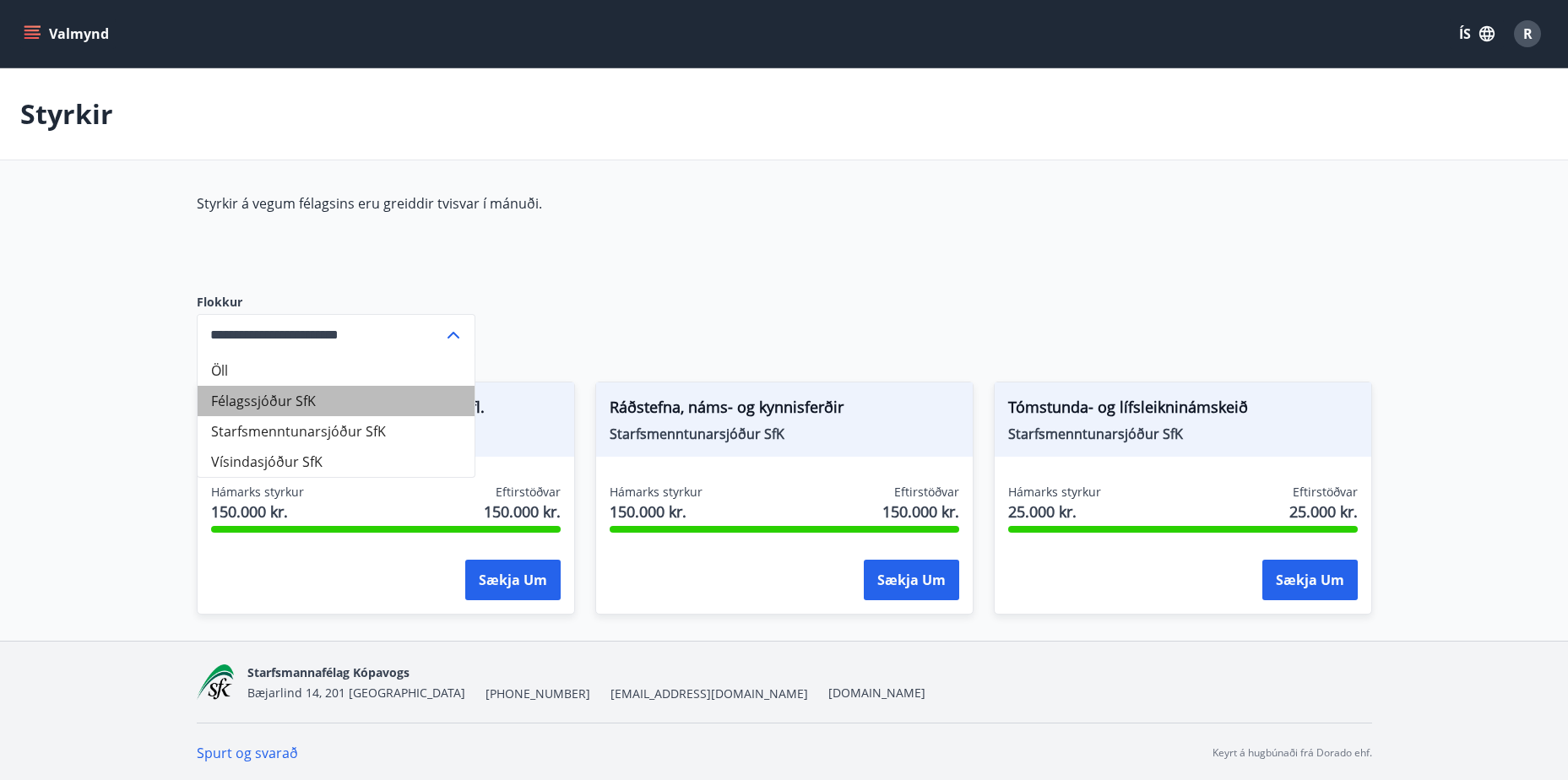
click at [370, 403] on li "Félagssjóður SfK" at bounding box center [336, 400] width 277 height 30
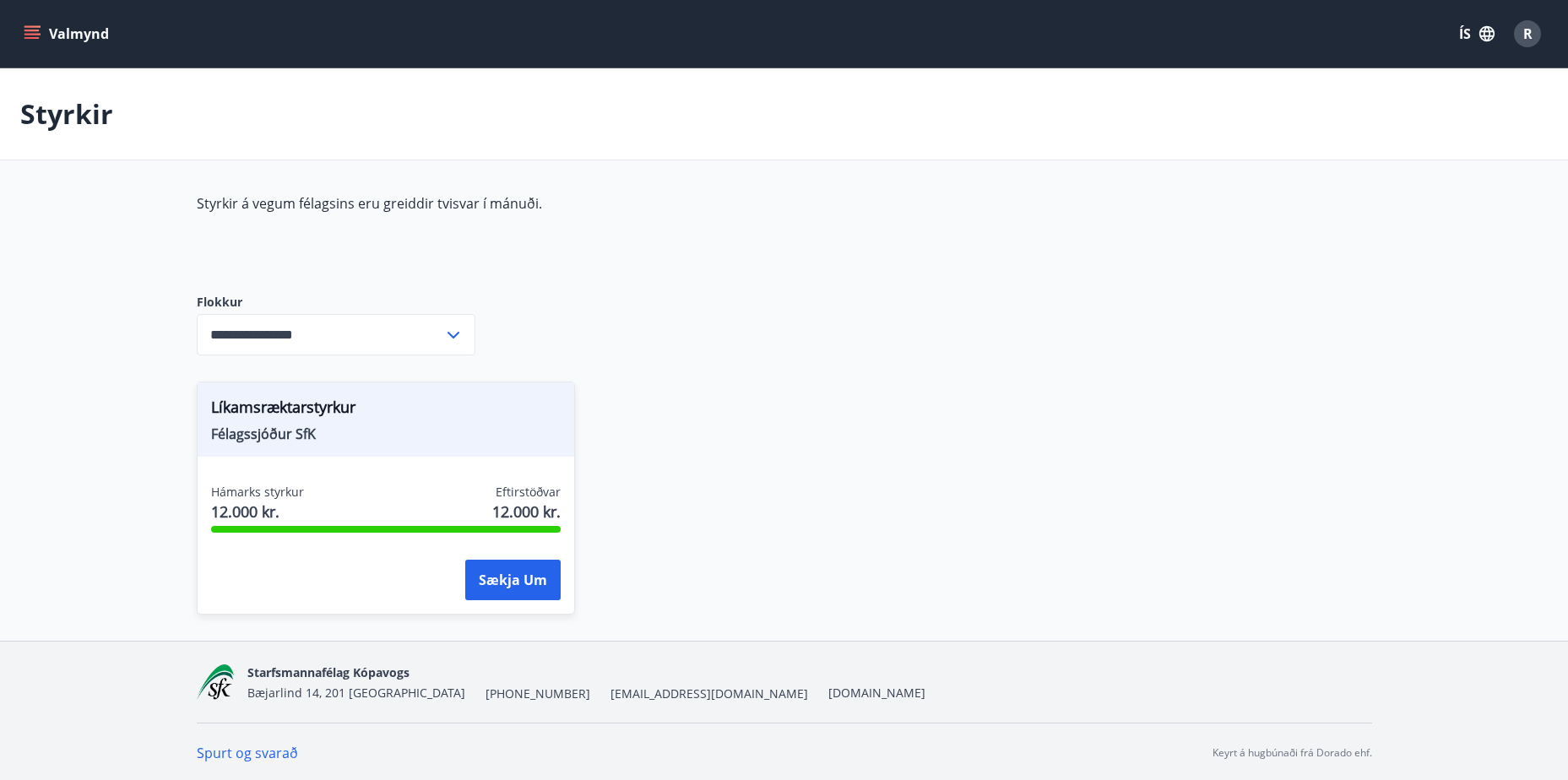
click at [452, 332] on icon at bounding box center [453, 335] width 20 height 20
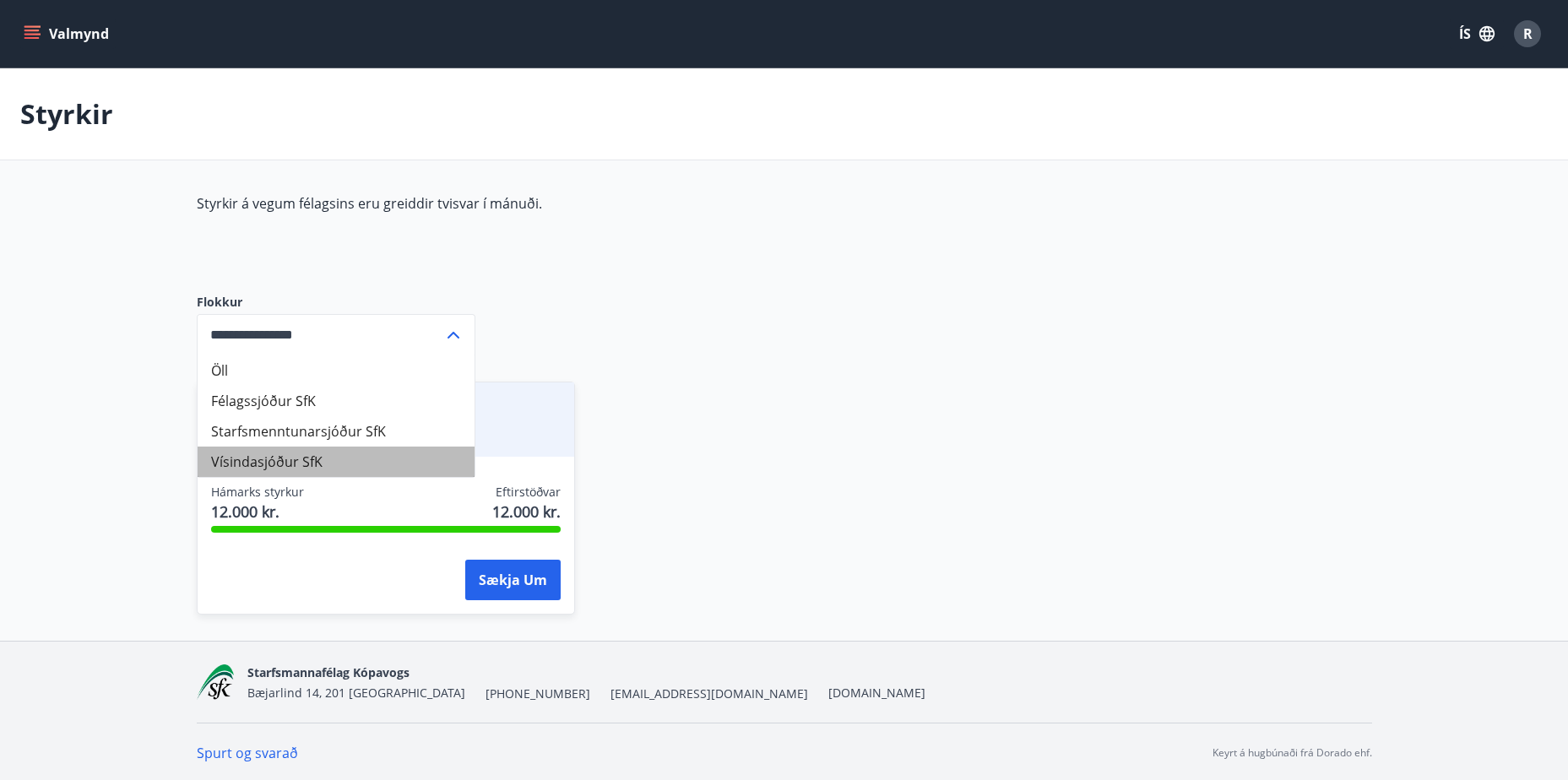
click at [267, 458] on li "Vísindasjóður SfK" at bounding box center [336, 461] width 277 height 30
type input "**********"
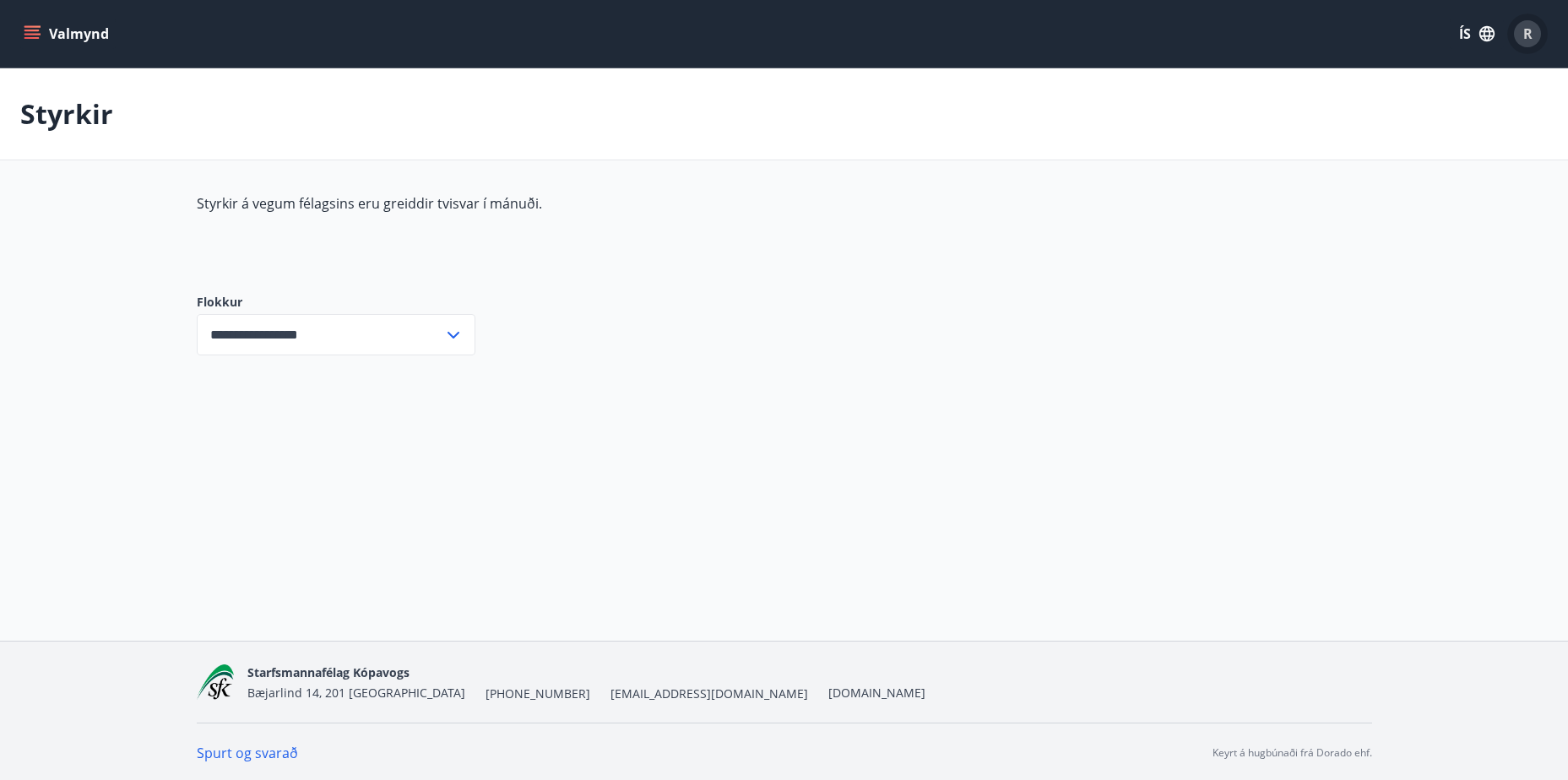
click at [1532, 28] on span "R" at bounding box center [1528, 34] width 9 height 18
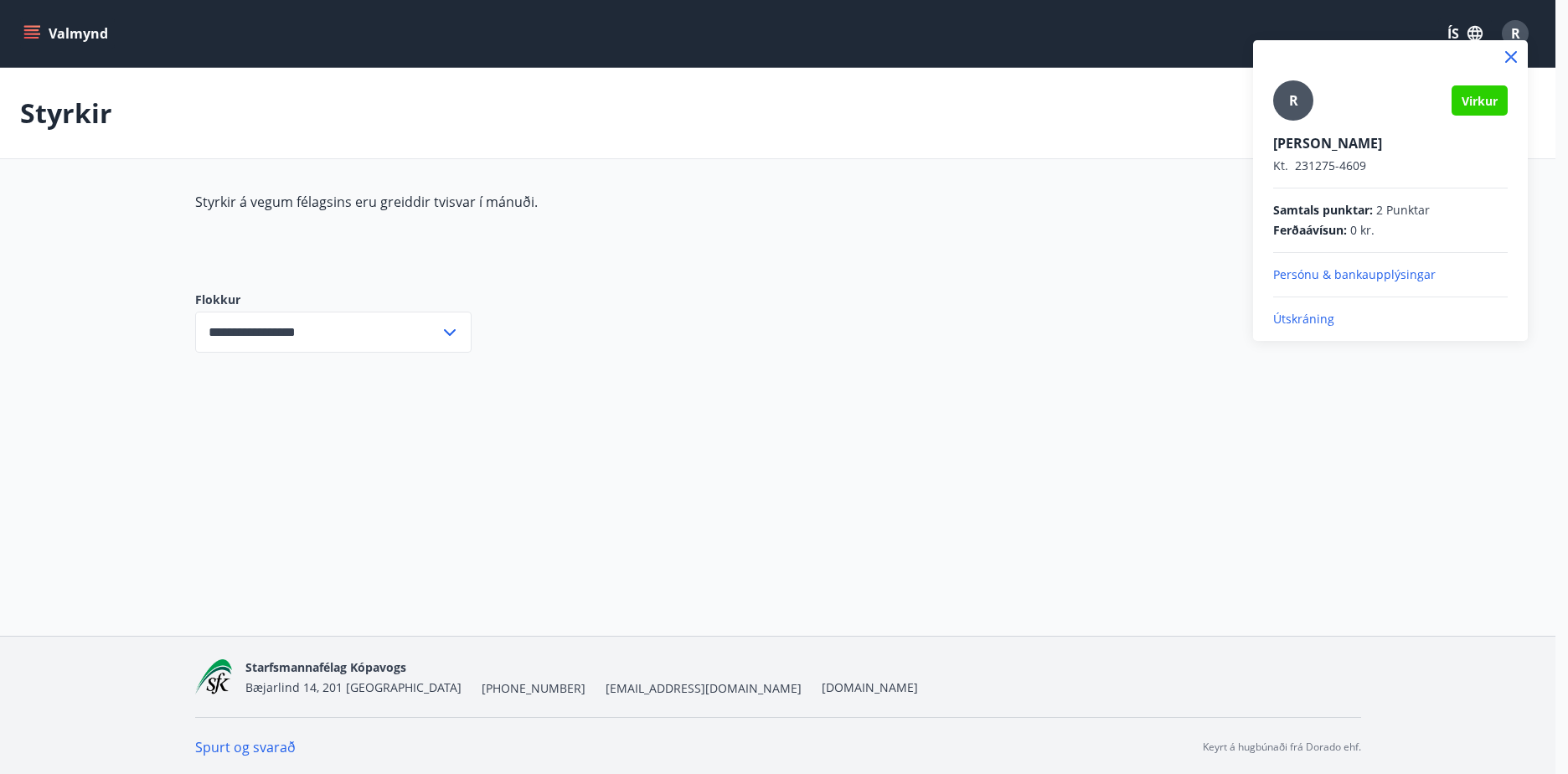
click at [1291, 101] on span "R" at bounding box center [1294, 100] width 9 height 18
click at [1291, 123] on input "R" at bounding box center [1387, 131] width 227 height 17
click at [1302, 279] on p "Persónu & bankaupplýsingar" at bounding box center [1390, 275] width 235 height 17
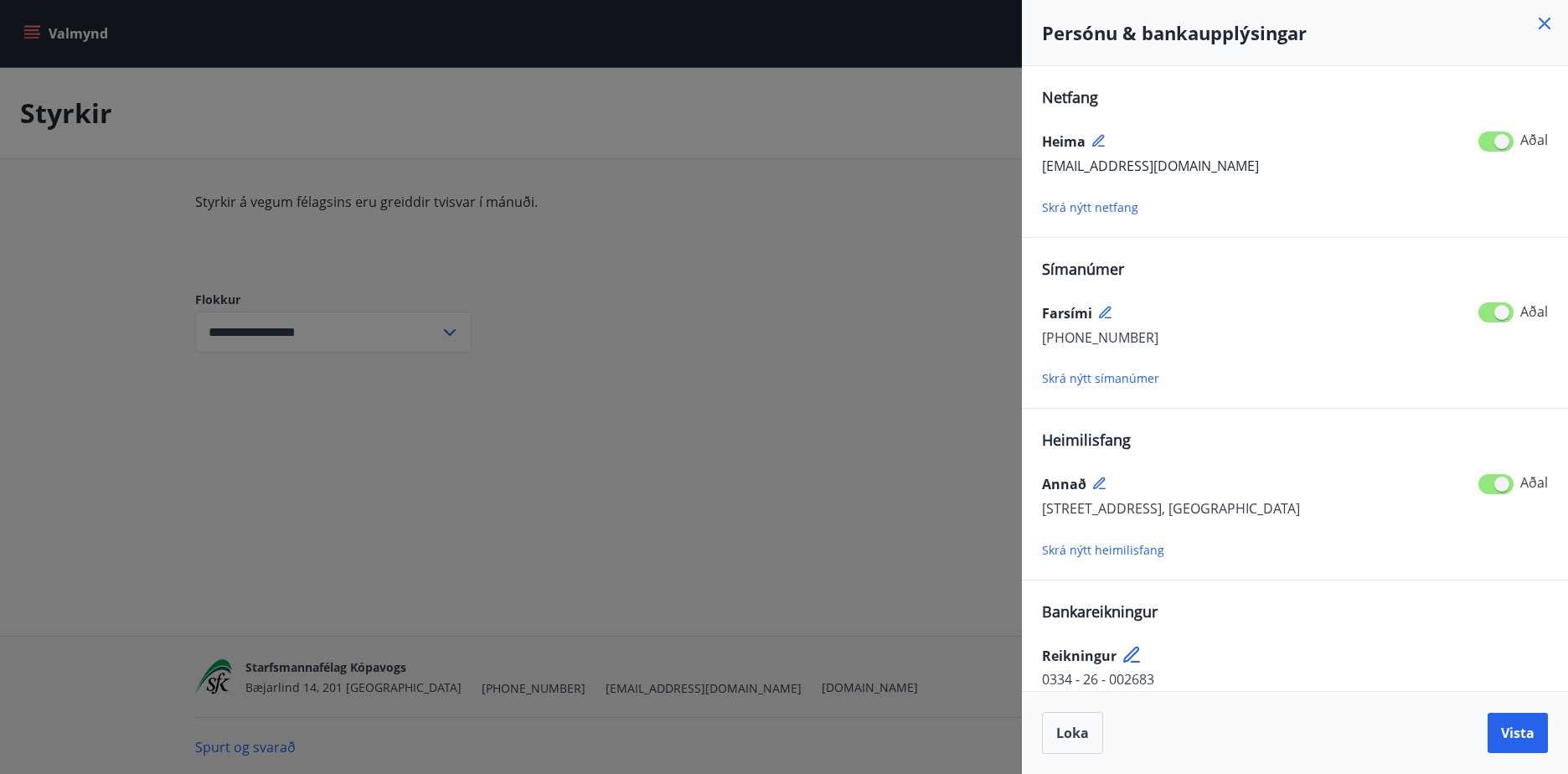
click at [29, 33] on div at bounding box center [784, 387] width 1568 height 774
